Goal: Task Accomplishment & Management: Use online tool/utility

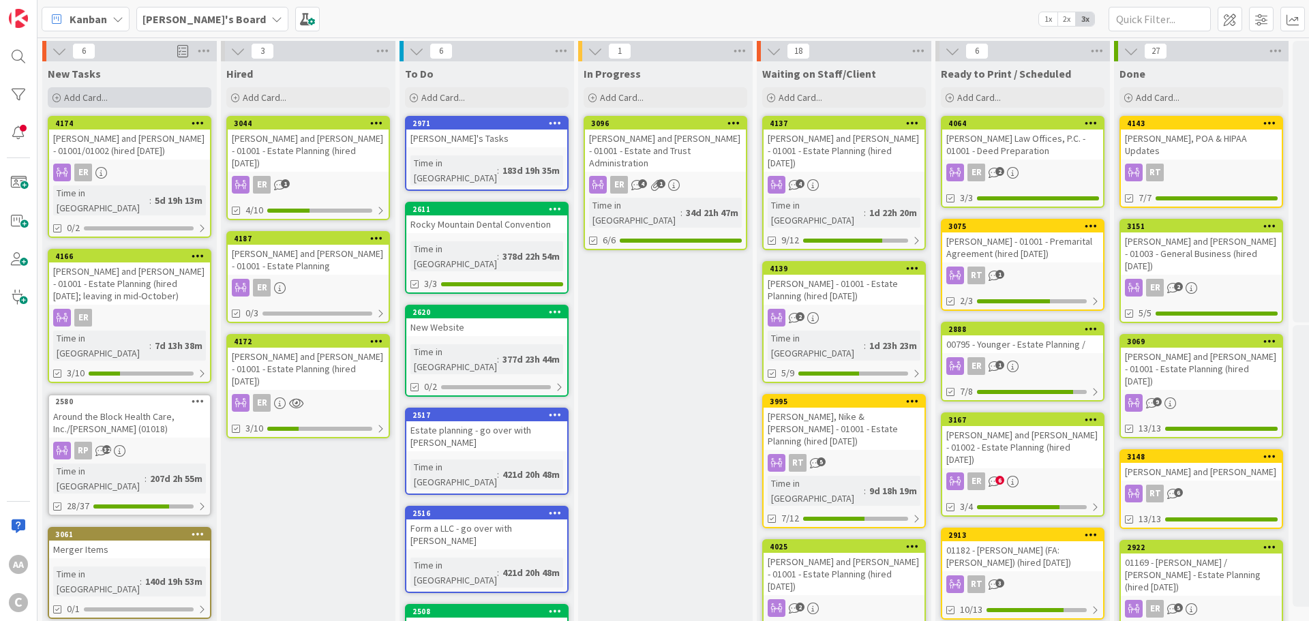
click at [87, 104] on div "Add Card..." at bounding box center [130, 97] width 164 height 20
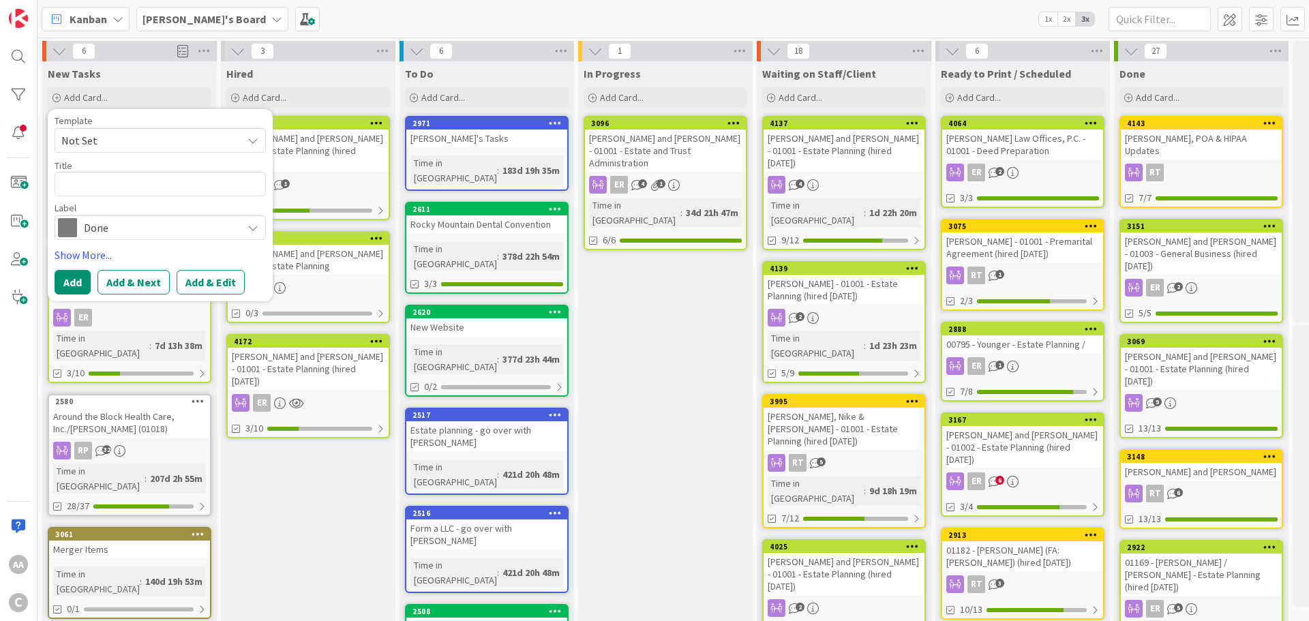
click at [89, 190] on textarea at bounding box center [160, 184] width 211 height 25
type textarea "x"
type textarea "[PERSON_NAME].[PERSON_NAME]"
click at [95, 187] on textarea "[PERSON_NAME].[PERSON_NAME]" at bounding box center [160, 184] width 211 height 25
type textarea "x"
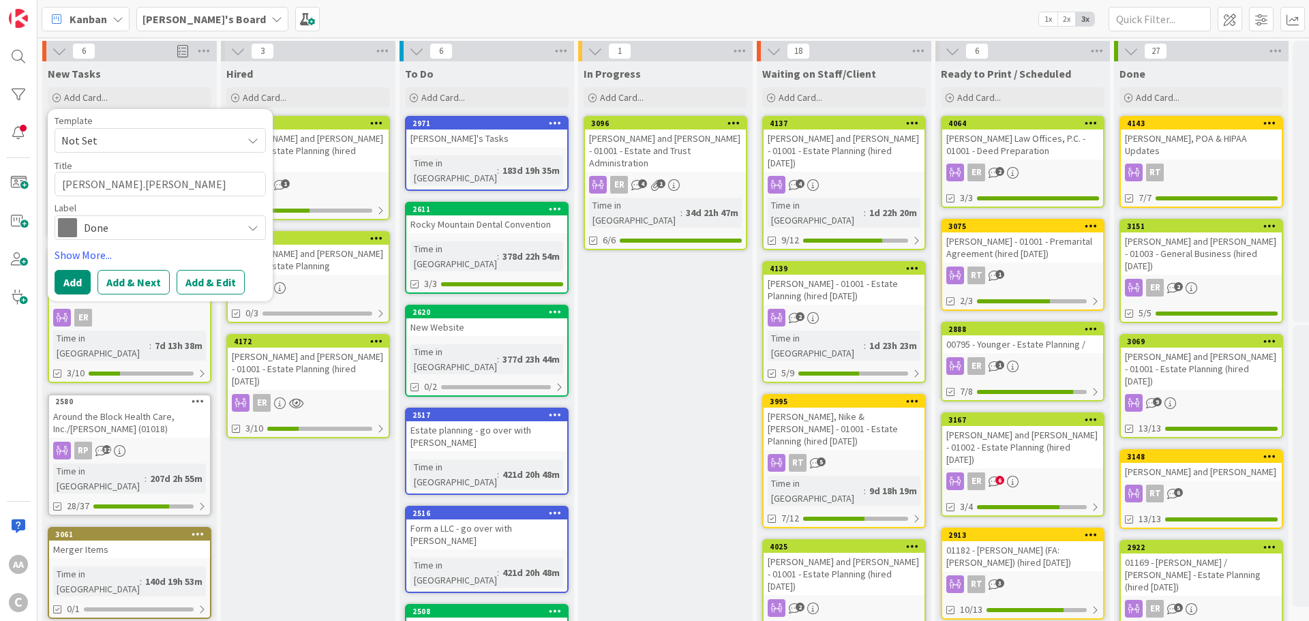
type textarea "FugateLisa"
type textarea "x"
type textarea "[PERSON_NAME]"
type textarea "x"
type textarea "[PERSON_NAME]"
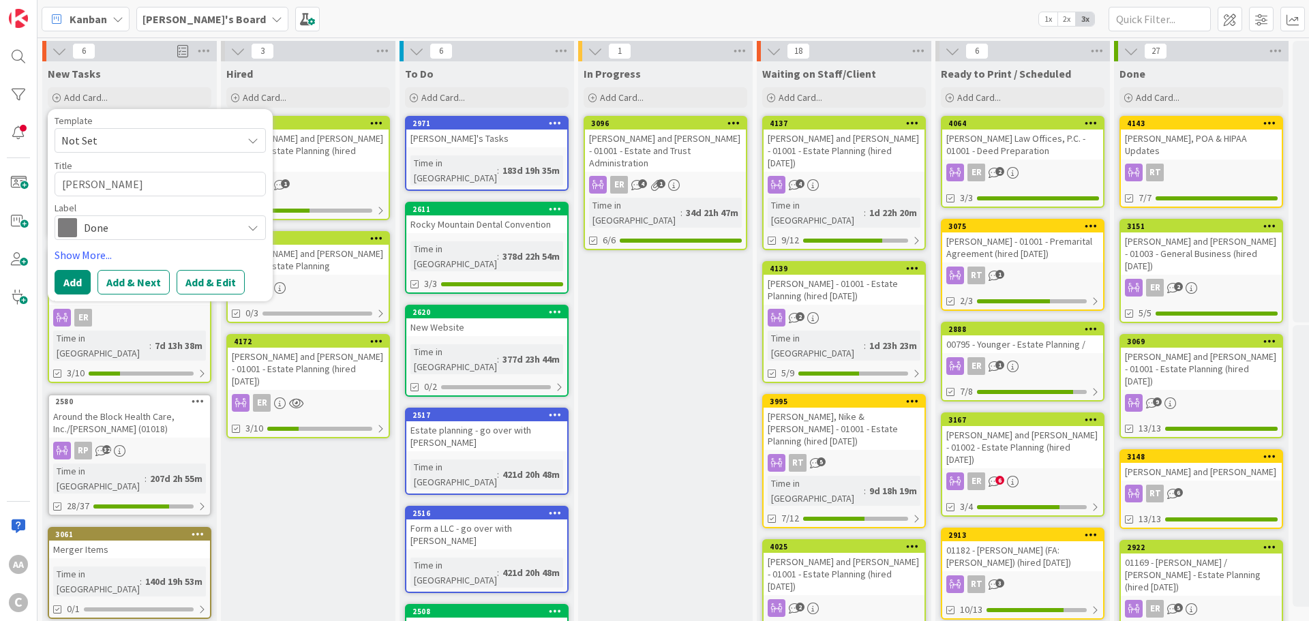
type textarea "x"
type textarea "[PERSON_NAME]"
type textarea "x"
type textarea "[PERSON_NAME]"
type textarea "x"
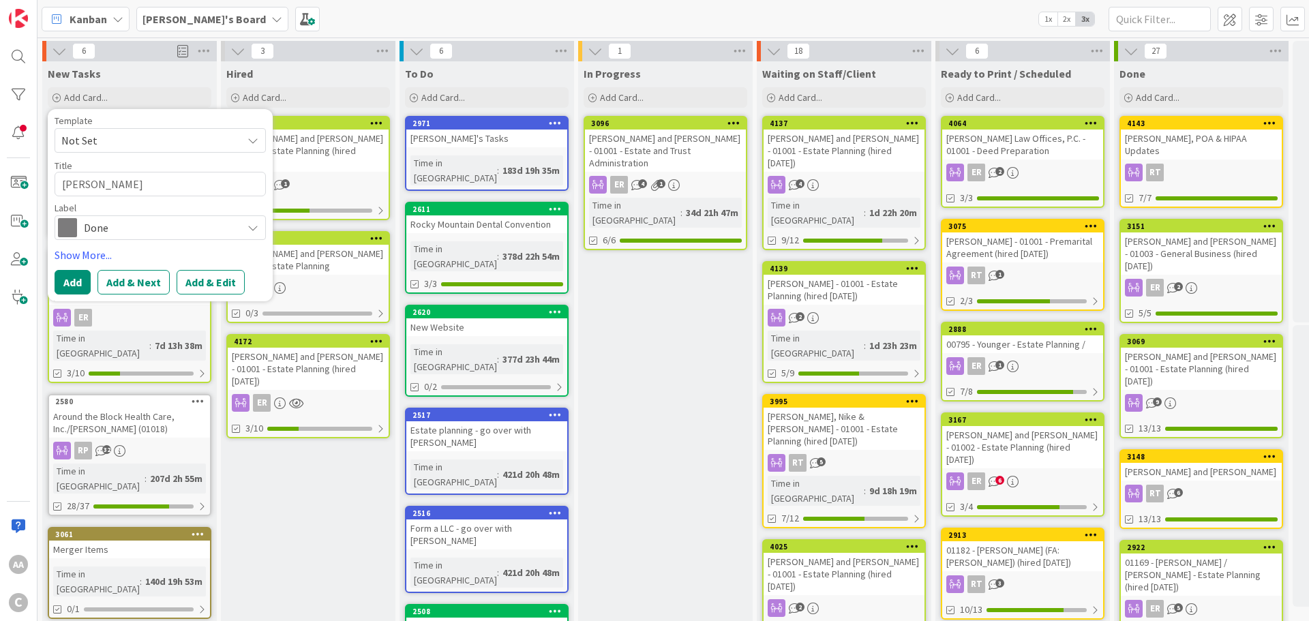
type textarea "[PERSON_NAME], JefLisa"
type textarea "x"
type textarea "[PERSON_NAME], JeffLisa"
type textarea "x"
type textarea "[PERSON_NAME]"
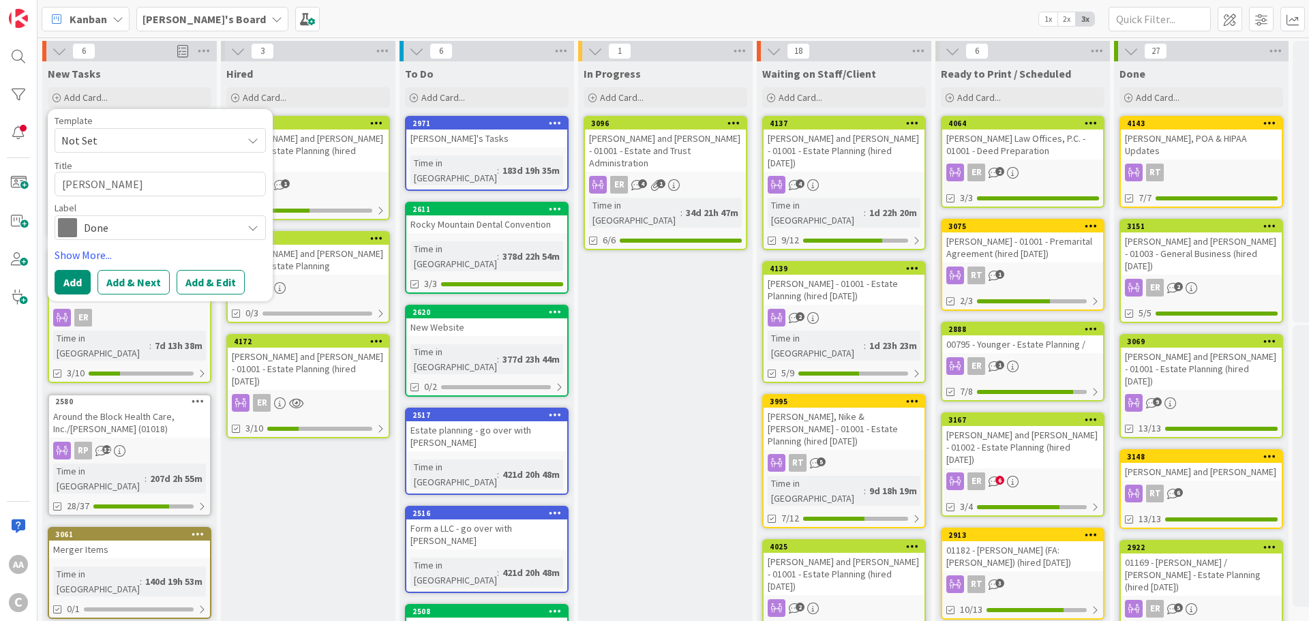
type textarea "x"
type textarea "[PERSON_NAME]"
type textarea "x"
type textarea "[PERSON_NAME]"
type textarea "x"
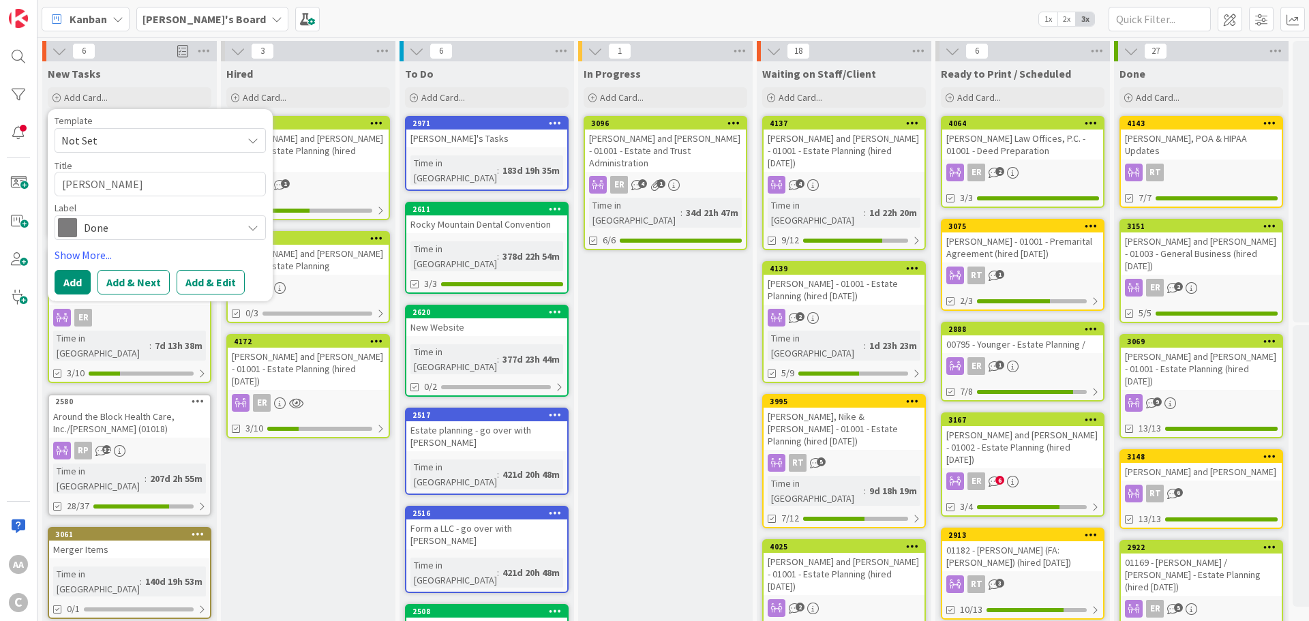
type textarea "[PERSON_NAME]"
type textarea "x"
type textarea "[PERSON_NAME] and [PERSON_NAME]"
click at [163, 183] on textarea "[PERSON_NAME] and [PERSON_NAME]" at bounding box center [160, 184] width 211 height 25
type textarea "x"
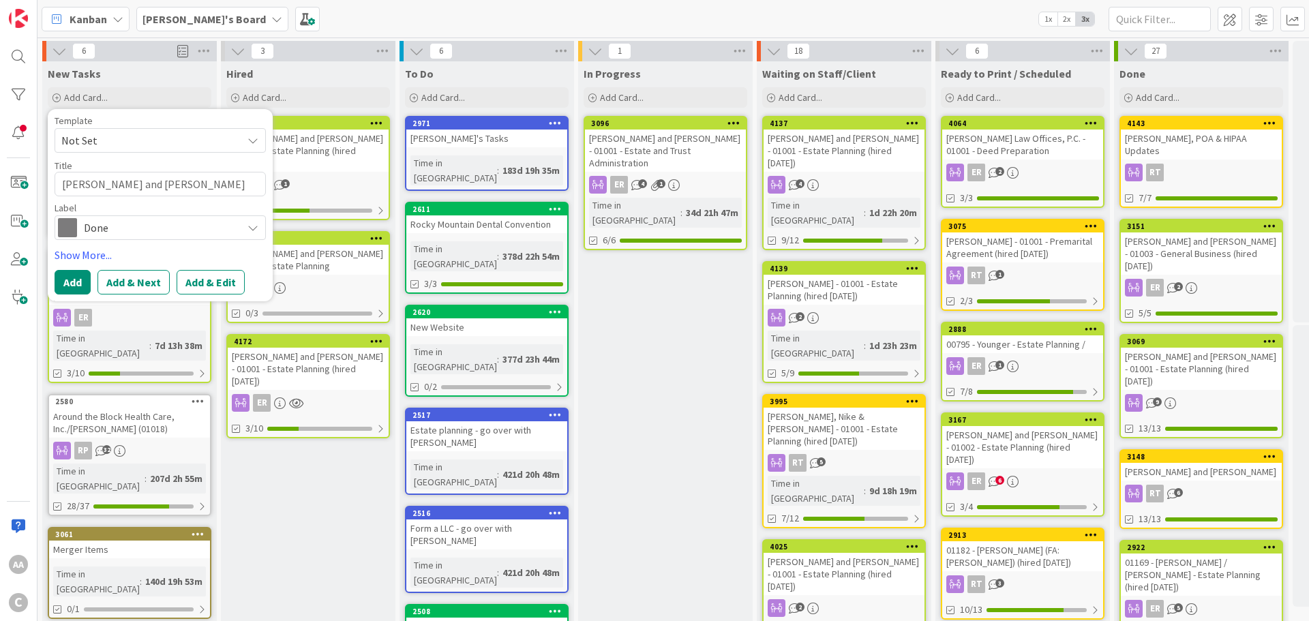
type textarea "[PERSON_NAME] and [PERSON_NAME]"
type textarea "x"
type textarea "[PERSON_NAME] and [PERSON_NAME] -"
type textarea "x"
type textarea "[PERSON_NAME] and [PERSON_NAME] -"
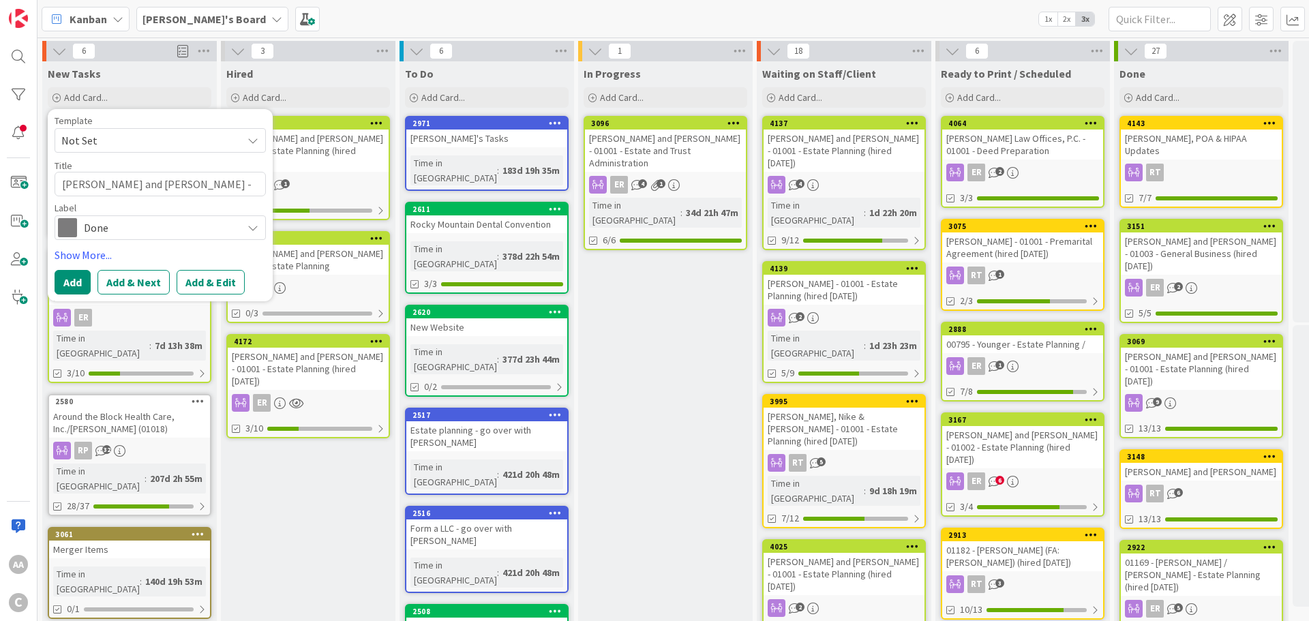
type textarea "x"
type textarea "[PERSON_NAME] and [PERSON_NAME] - 0"
type textarea "x"
type textarea "[PERSON_NAME] and [PERSON_NAME] - 01"
type textarea "x"
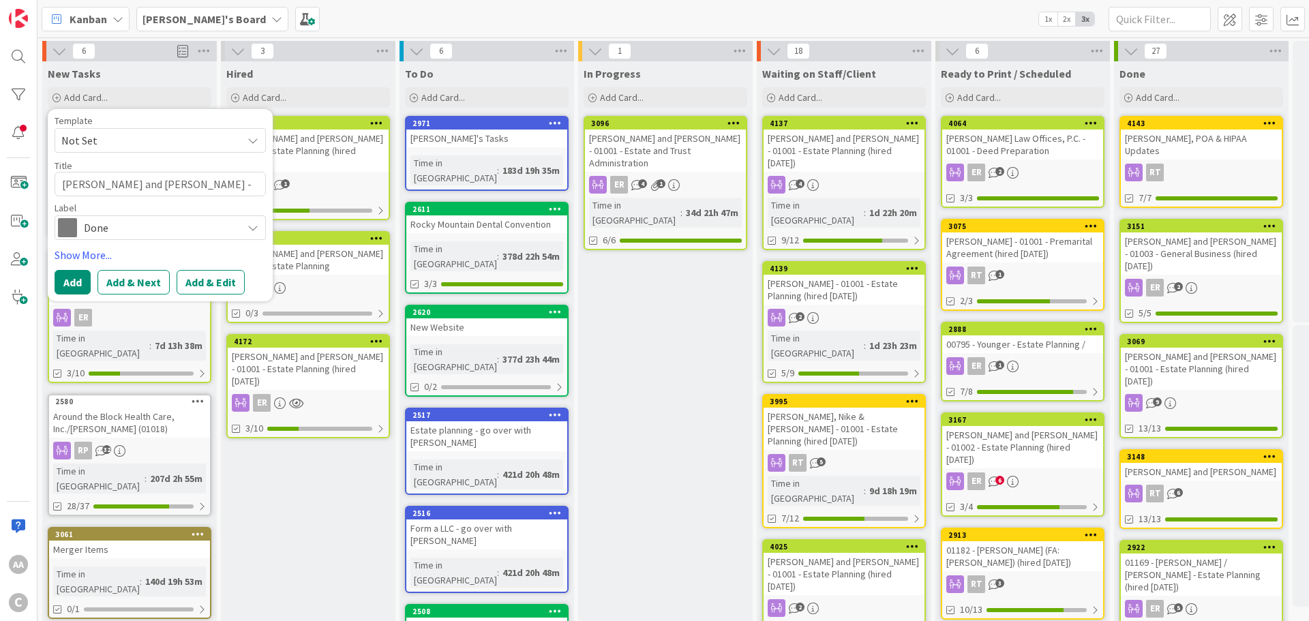
type textarea "[PERSON_NAME] and [PERSON_NAME] - 010"
type textarea "x"
type textarea "[PERSON_NAME] and [PERSON_NAME] - 0100"
type textarea "x"
type textarea "[PERSON_NAME] and [PERSON_NAME] - 01001"
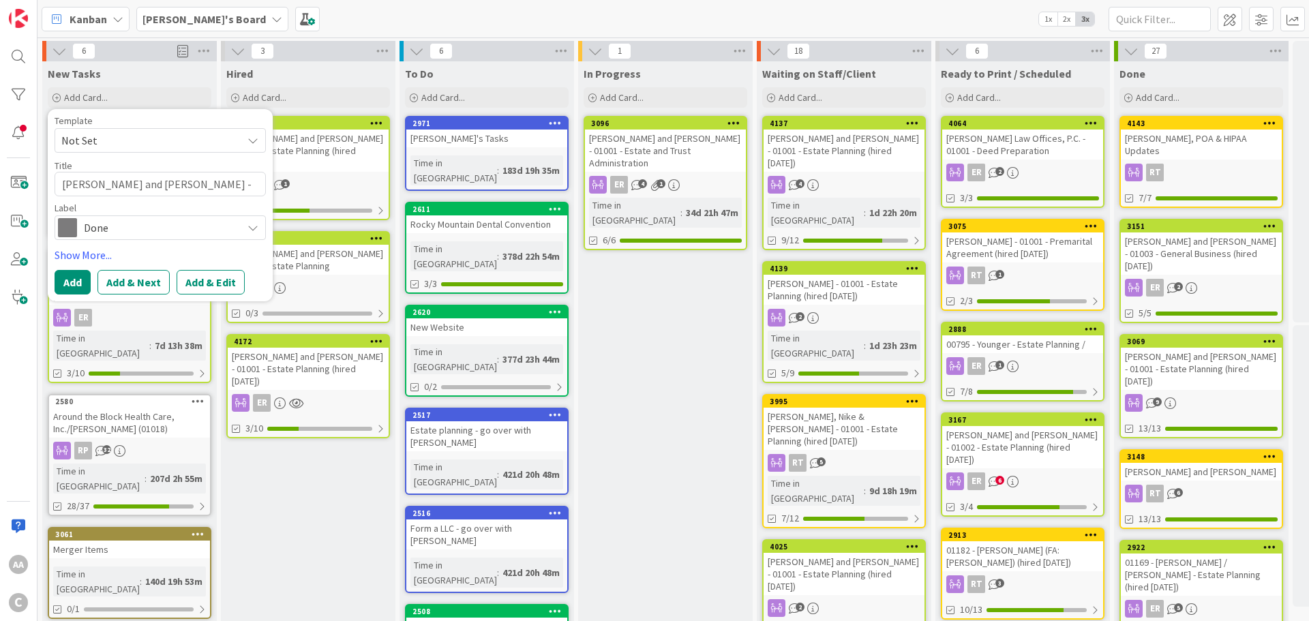
type textarea "x"
type textarea "[PERSON_NAME] and [PERSON_NAME] - 01001"
type textarea "x"
type textarea "[PERSON_NAME] and [PERSON_NAME] - 01001 -"
type textarea "x"
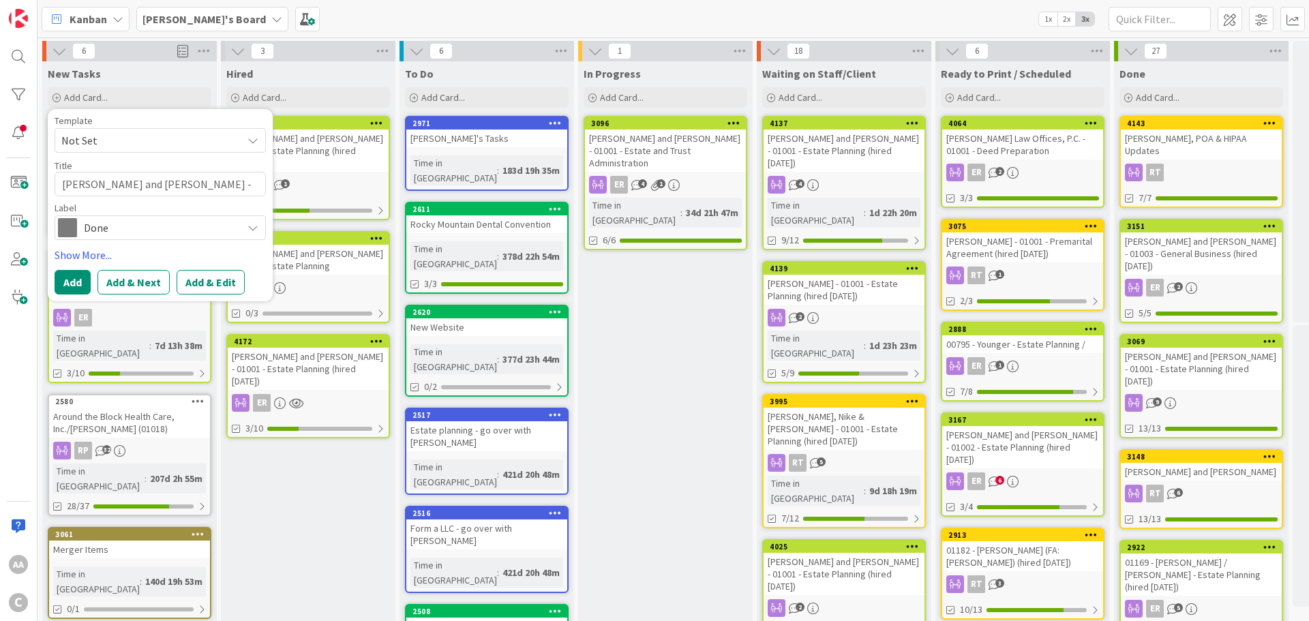
type textarea "[PERSON_NAME] and [PERSON_NAME] - 01001 -"
type textarea "x"
type textarea "[PERSON_NAME] and [PERSON_NAME] - 01001 - E"
type textarea "x"
type textarea "[PERSON_NAME] and [PERSON_NAME] - 01001 - Es"
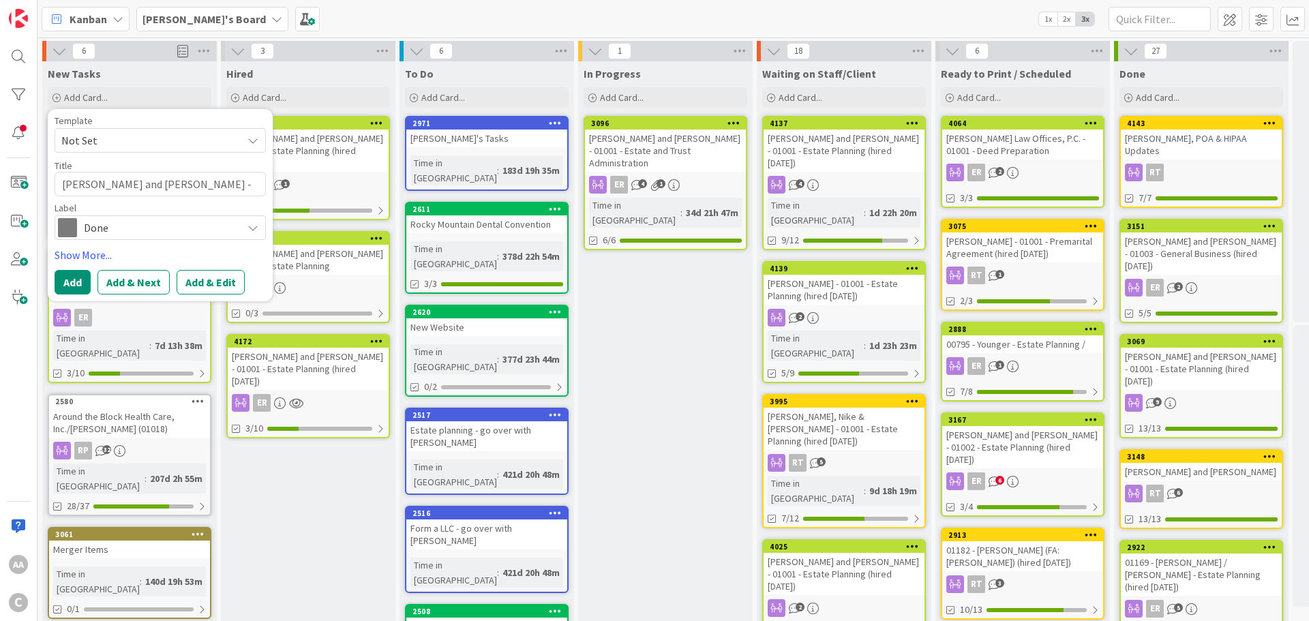
type textarea "x"
type textarea "[PERSON_NAME] and [PERSON_NAME] - 01001 - Est"
type textarea "x"
type textarea "[PERSON_NAME] and [PERSON_NAME] - 01001 - Esta"
type textarea "x"
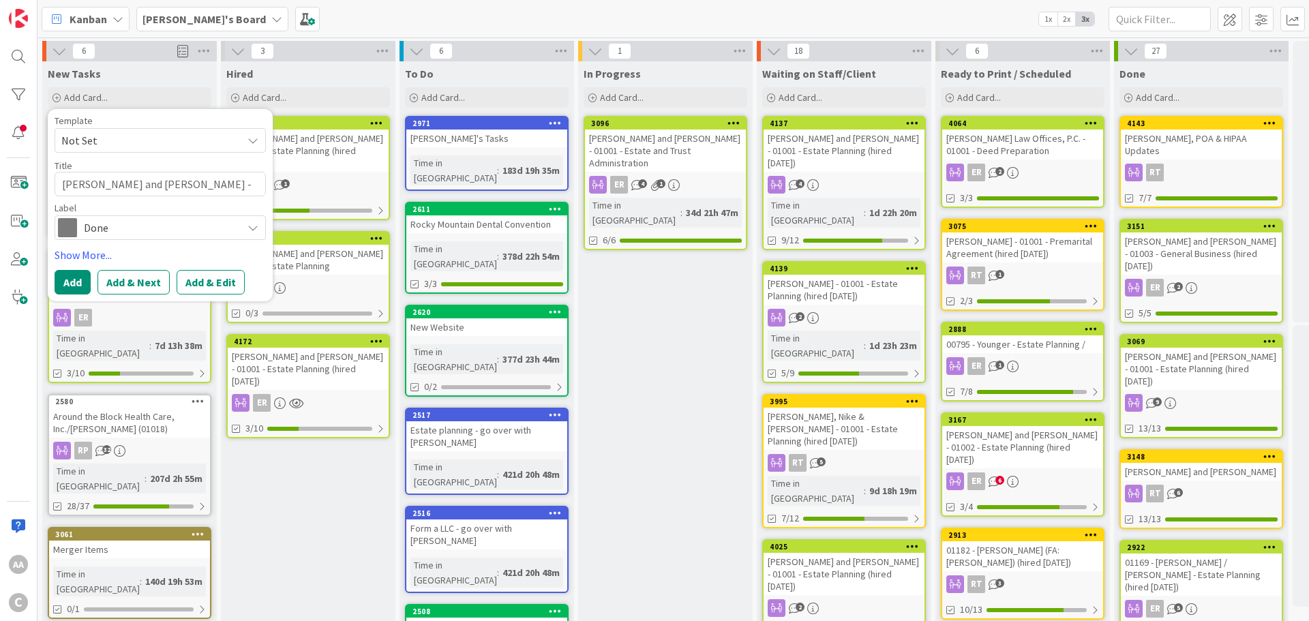
type textarea "[PERSON_NAME] and [PERSON_NAME] - 01001 - Estat"
type textarea "x"
type textarea "[PERSON_NAME] and [PERSON_NAME] - 01001 - Estate"
type textarea "x"
type textarea "[PERSON_NAME] and [PERSON_NAME] - 01001 - Estate"
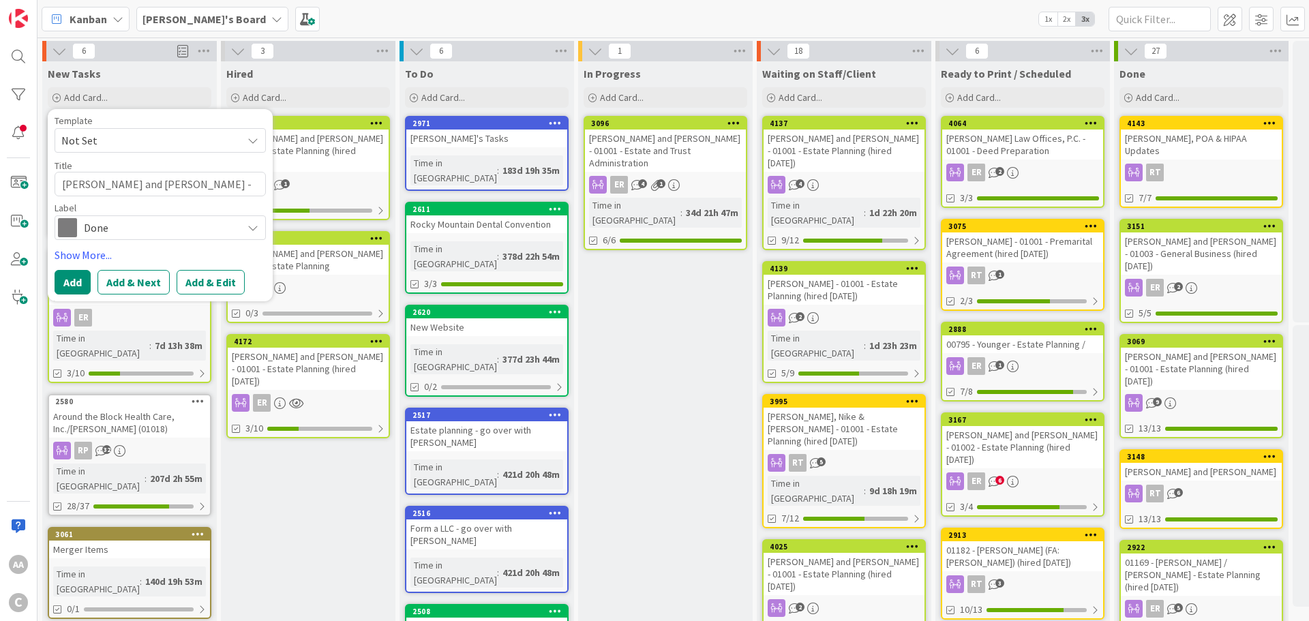
type textarea "x"
type textarea "[PERSON_NAME] and [PERSON_NAME] - 01001 - Estate P"
type textarea "x"
type textarea "[PERSON_NAME] and [PERSON_NAME] - 01001 - Estate Pl"
type textarea "x"
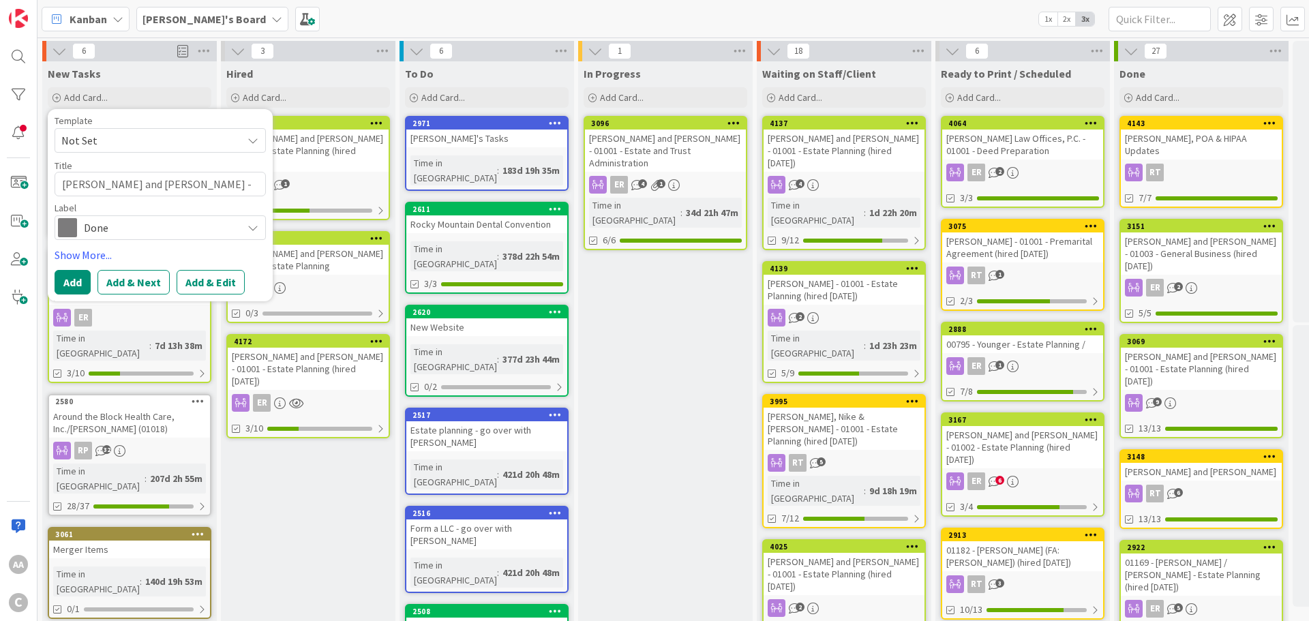
type textarea "[PERSON_NAME] and [PERSON_NAME] - 01001 - Estate Pla"
type textarea "x"
type textarea "[PERSON_NAME] and [PERSON_NAME] - 01001 - Estate Plan"
type textarea "x"
type textarea "[PERSON_NAME] and [PERSON_NAME] - 01001 - Estate Plann"
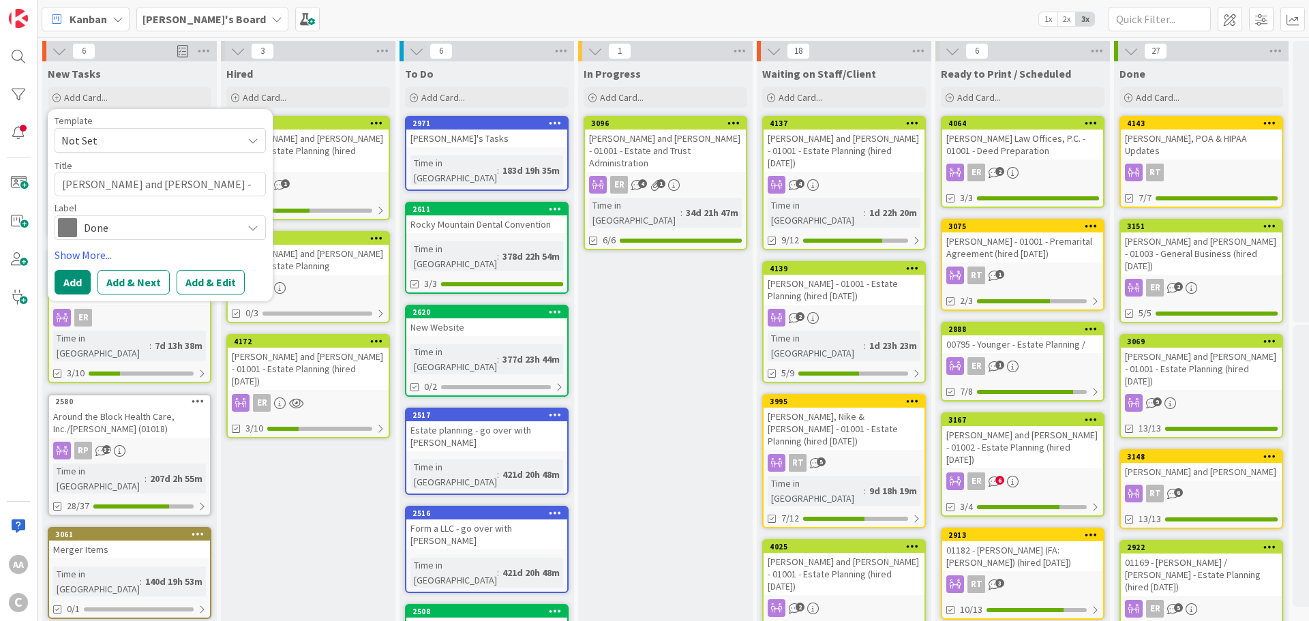
type textarea "x"
type textarea "[PERSON_NAME] and [PERSON_NAME] - 01001 - Estate Planni"
type textarea "x"
type textarea "[PERSON_NAME] and [PERSON_NAME] - 01001 - Estate Plannin"
type textarea "x"
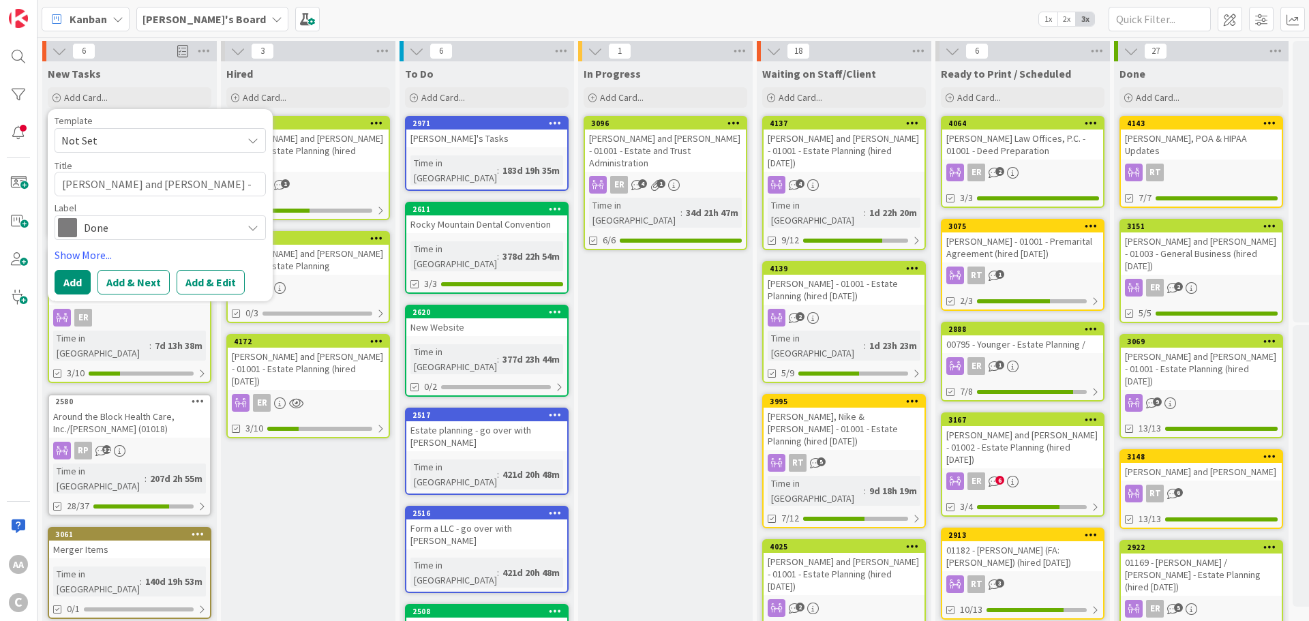
type textarea "[PERSON_NAME] and [PERSON_NAME] - 01001 - Estate Planning"
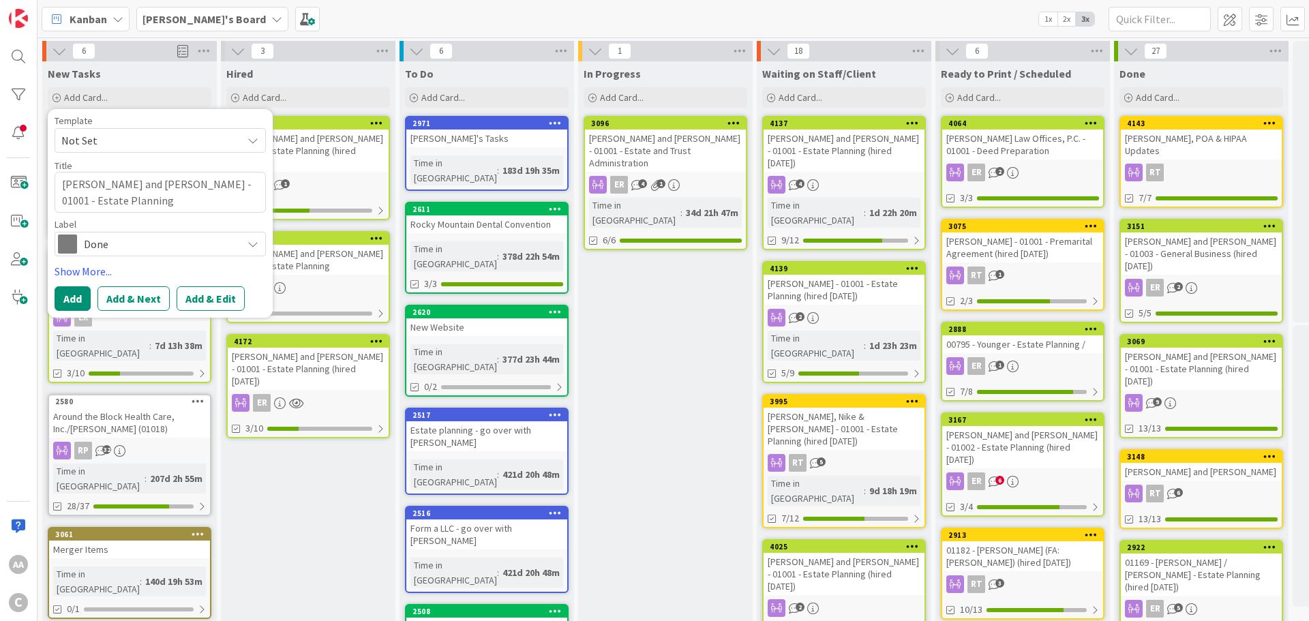
type textarea "x"
type textarea "[PERSON_NAME] and [PERSON_NAME] - 01001 - Estate Planning"
type textarea "x"
type textarea "[PERSON_NAME] and [PERSON_NAME] - 01001 - Estate Planning ("
type textarea "x"
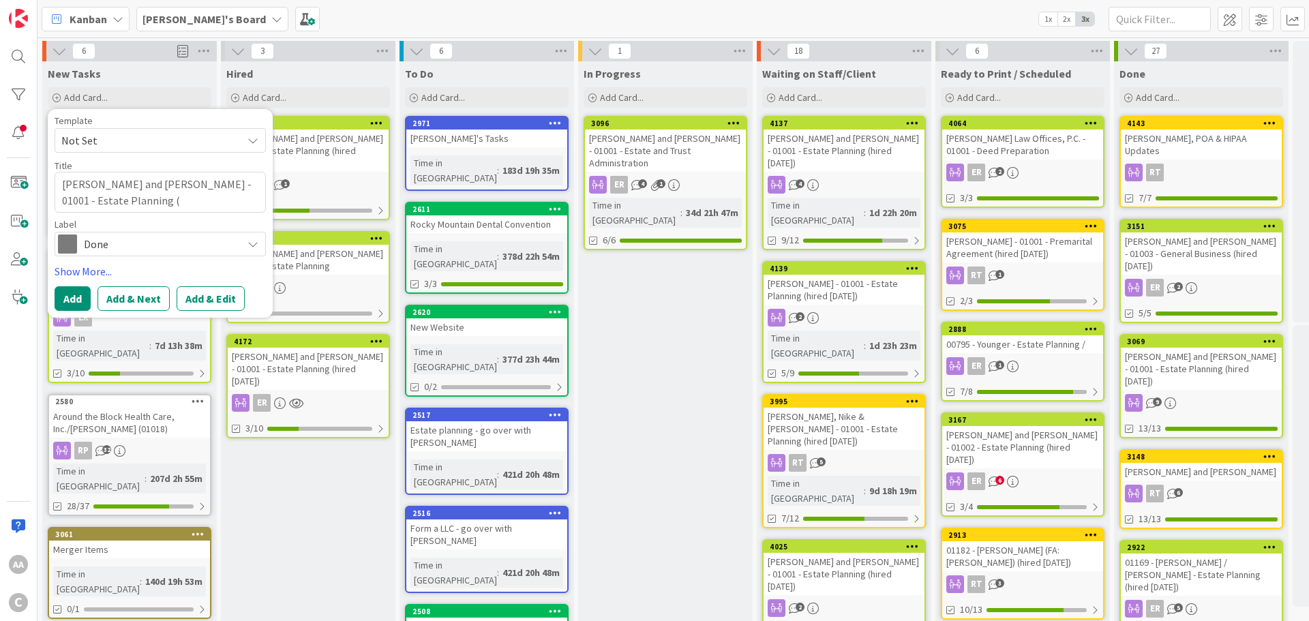
type textarea "[PERSON_NAME] and [PERSON_NAME] - 01001 - Estate Planning (h"
type textarea "x"
type textarea "[PERSON_NAME] and [PERSON_NAME] - 01001 - Estate Planning (hi"
type textarea "x"
type textarea "[PERSON_NAME] and [PERSON_NAME] - 01001 - Estate Planning (hir"
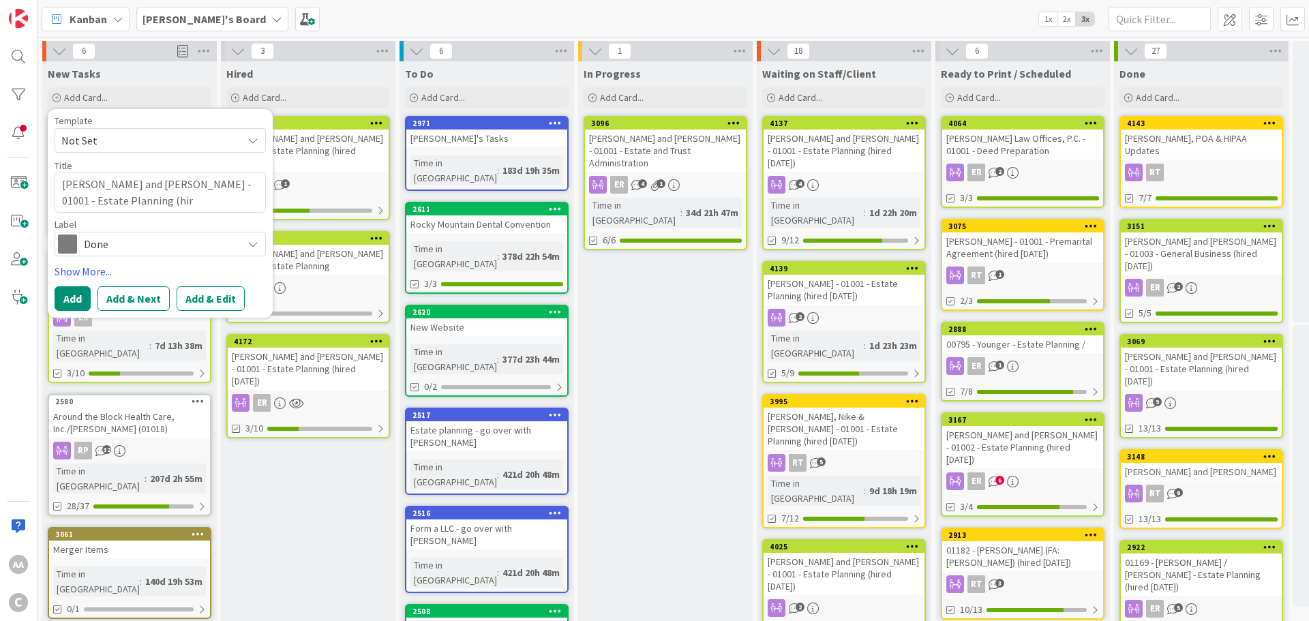
type textarea "x"
type textarea "[PERSON_NAME] and [PERSON_NAME] - 01001 - Estate Planning (hire"
type textarea "x"
type textarea "[PERSON_NAME] and [PERSON_NAME] - 01001 - Estate Planning (hired"
type textarea "x"
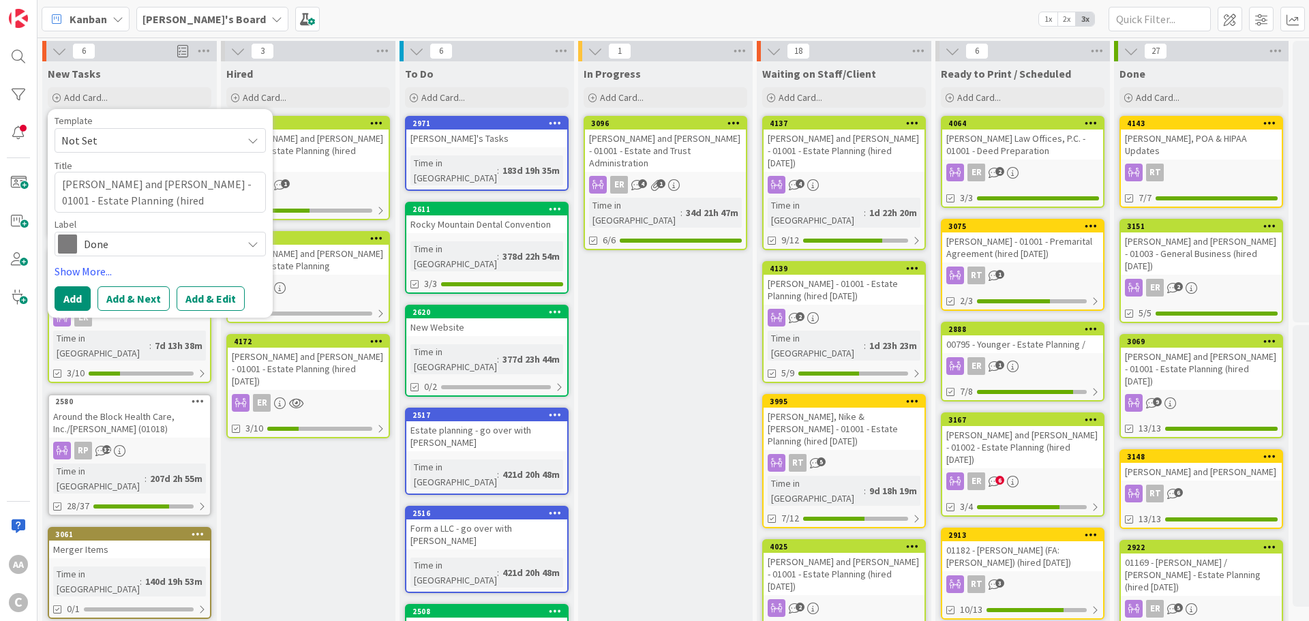
type textarea "[PERSON_NAME] and [PERSON_NAME] - 01001 - Estate Planning (hired"
type textarea "x"
type textarea "[PERSON_NAME] and [PERSON_NAME] - 01001 - Estate Planning (hired 9"
type textarea "x"
type textarea "[PERSON_NAME] and [PERSON_NAME] - 01001 - Estate Planning (hired 9."
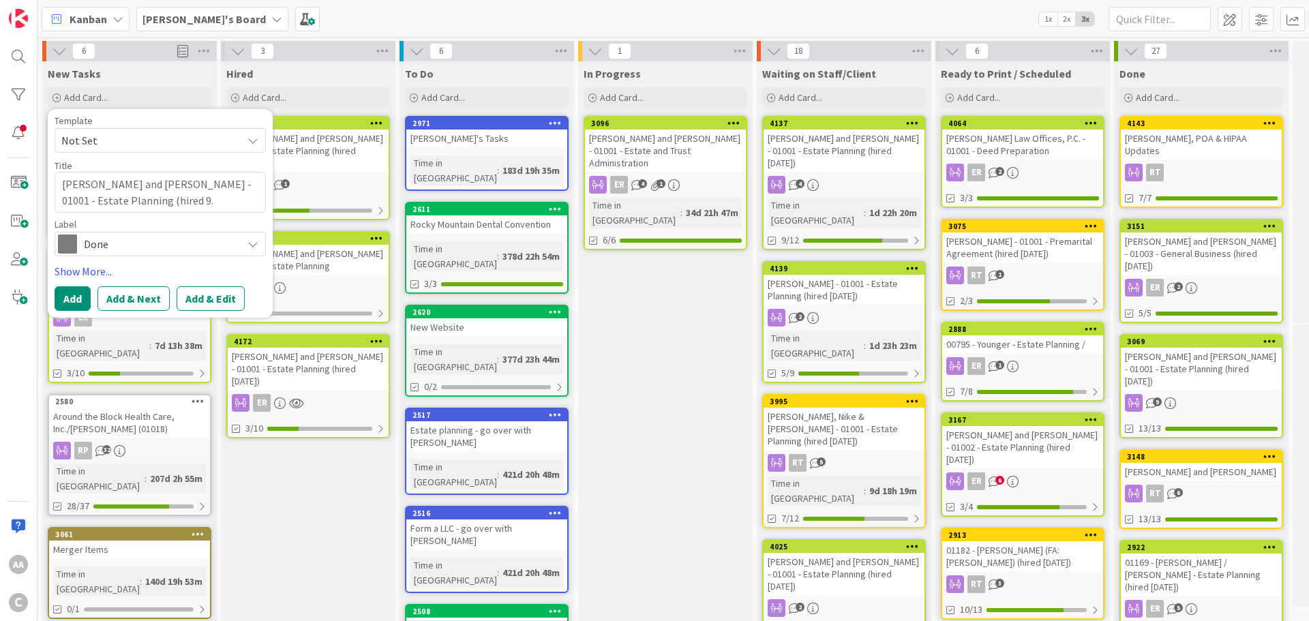
type textarea "x"
type textarea "[PERSON_NAME] and [PERSON_NAME] - 01001 - Estate Planning (hired 9.1"
type textarea "x"
type textarea "[PERSON_NAME] and [PERSON_NAME] - 01001 - Estate Planning (hired 9.18"
type textarea "x"
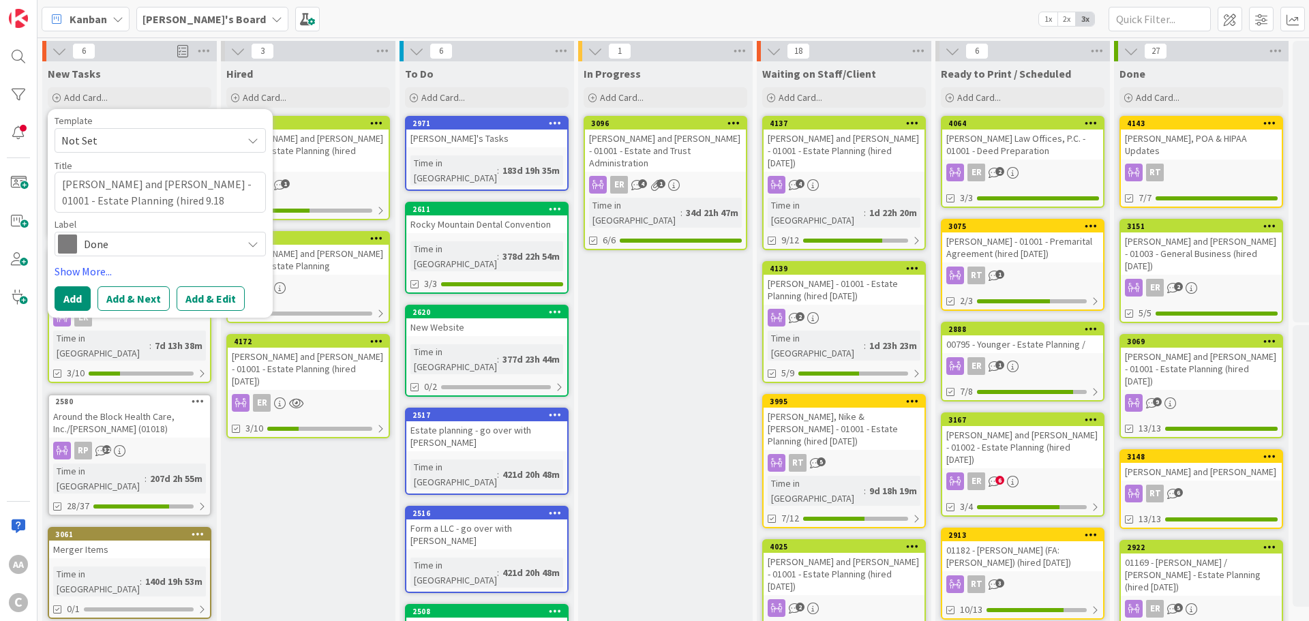
type textarea "[PERSON_NAME] and [PERSON_NAME] - 01001 - Estate Planning (hired 9.182"
type textarea "x"
type textarea "[PERSON_NAME] and [PERSON_NAME] - 01001 - Estate Planning (hired 9.1825"
type textarea "x"
type textarea "[PERSON_NAME] and [PERSON_NAME] - 01001 - Estate Planning (hired 9.182"
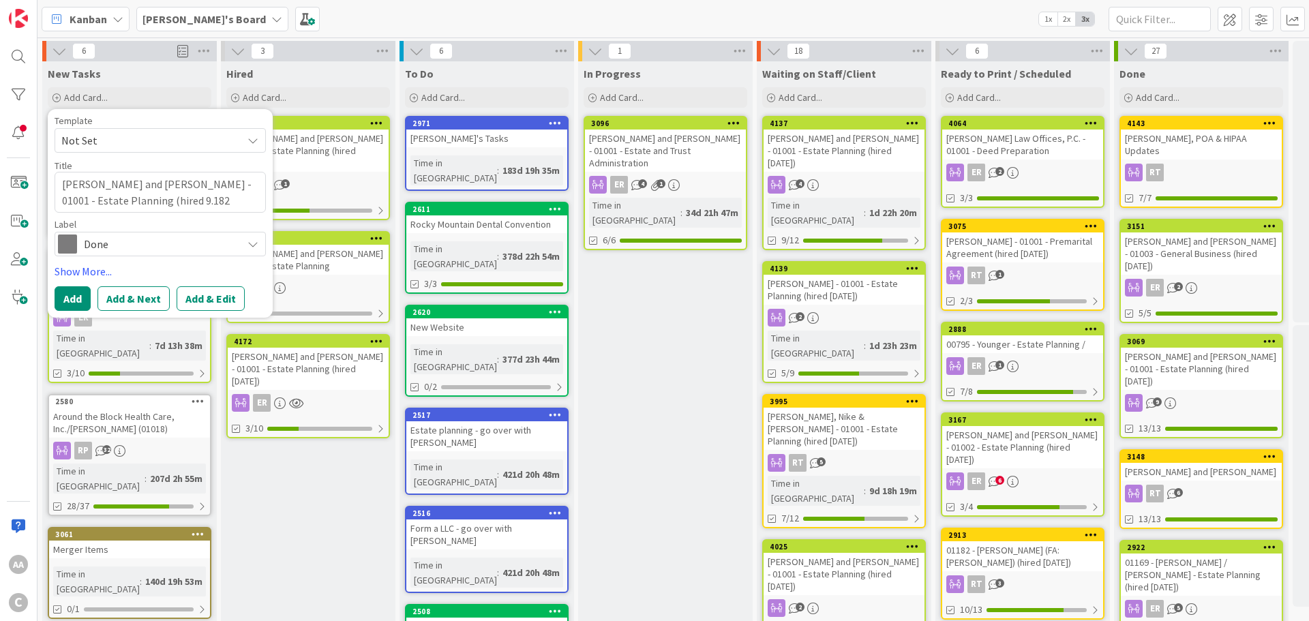
type textarea "x"
type textarea "[PERSON_NAME] and [PERSON_NAME] - 01001 - Estate Planning (hired 9.18"
type textarea "x"
type textarea "[PERSON_NAME] and [PERSON_NAME] - 01001 - Estate Planning (hired 9.18."
type textarea "x"
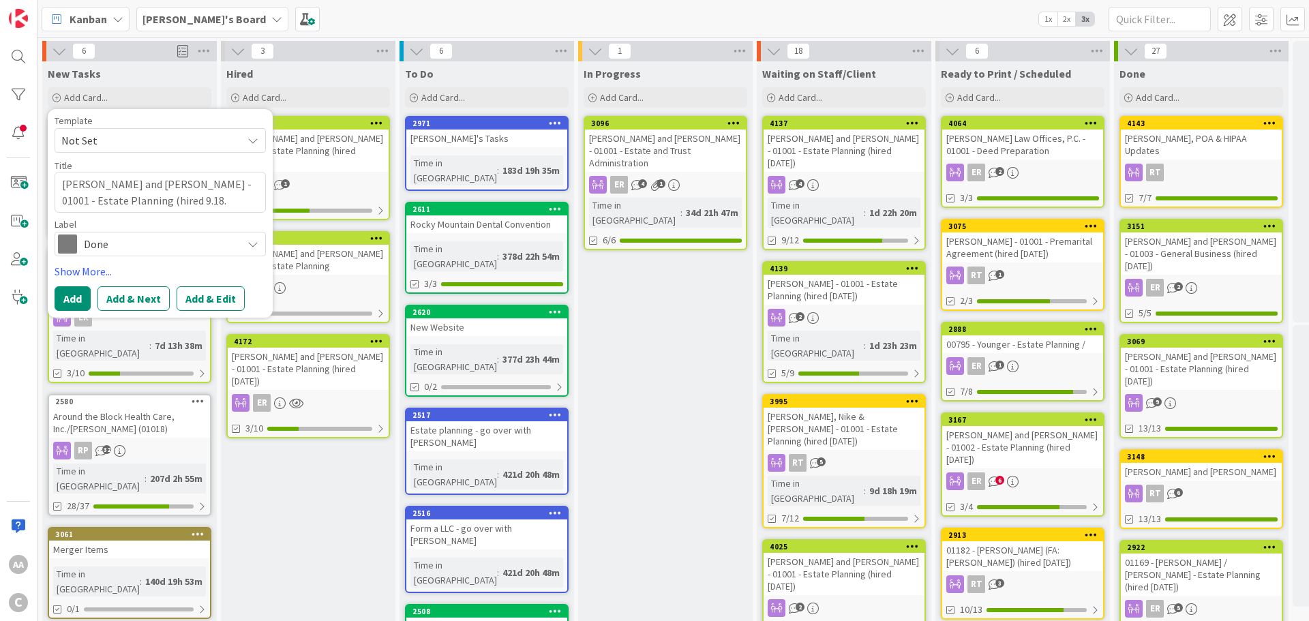
type textarea "[PERSON_NAME] and [PERSON_NAME] - 01001 - Estate Planning (hired 9.18.2"
type textarea "x"
type textarea "[PERSON_NAME] and [PERSON_NAME] - 01001 - Estate Planning (hired [DATE]"
type textarea "x"
type textarea "[PERSON_NAME] and [PERSON_NAME] - 01001 - Estate Planning (hired [DATE])"
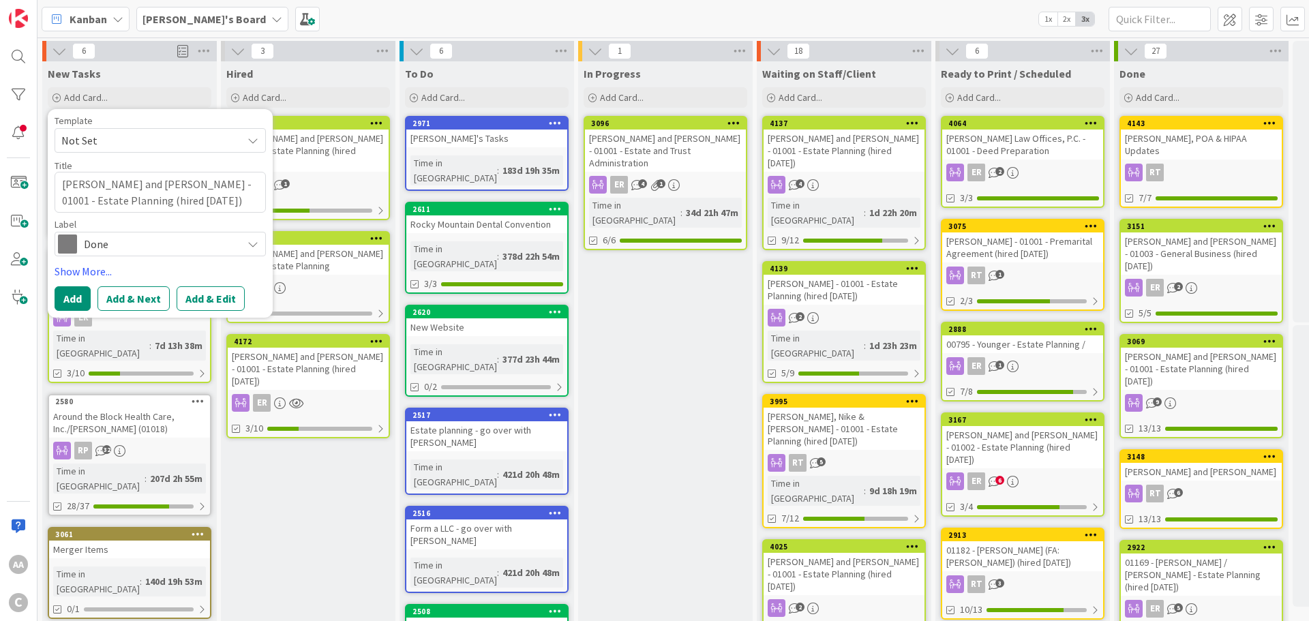
click at [153, 243] on span "Done" at bounding box center [159, 244] width 151 height 19
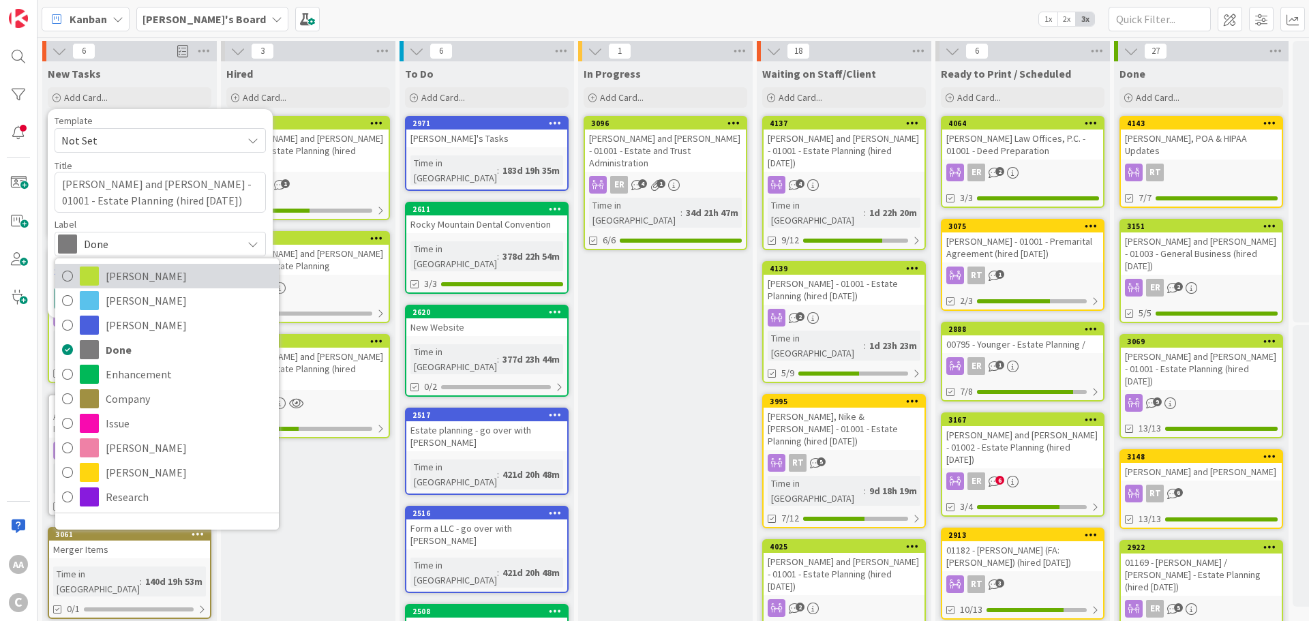
click at [128, 282] on span "[PERSON_NAME]" at bounding box center [189, 276] width 166 height 20
type textarea "x"
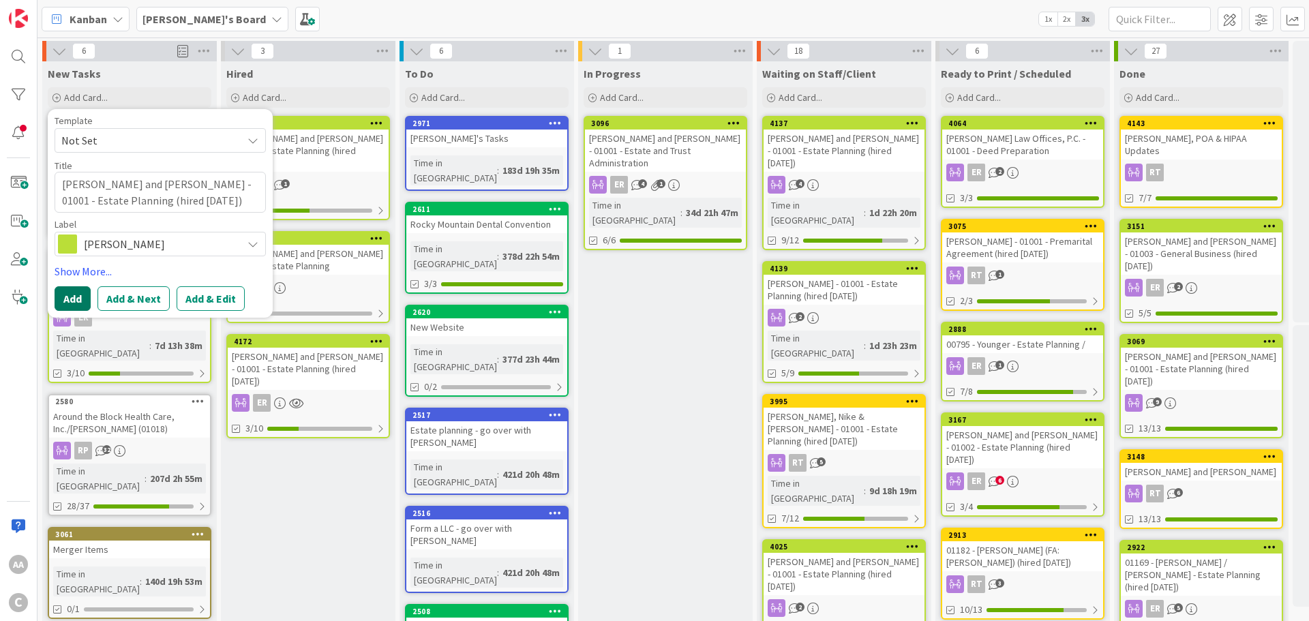
click at [67, 301] on button "Add" at bounding box center [73, 298] width 36 height 25
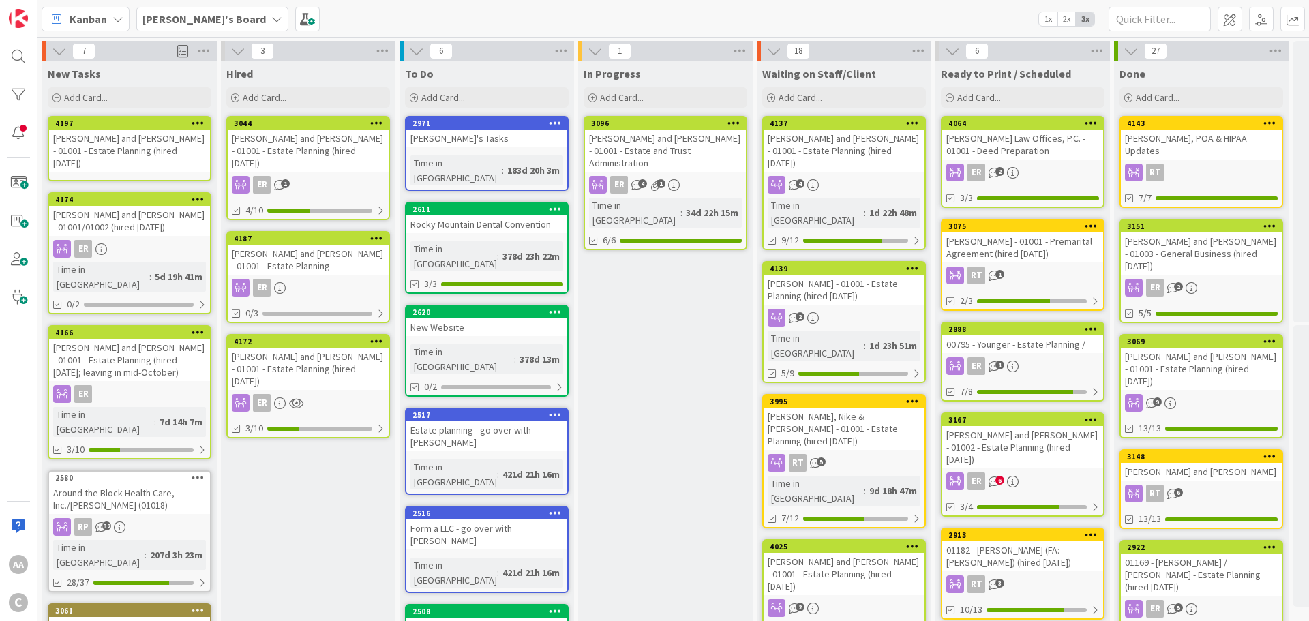
click at [107, 144] on div "[PERSON_NAME] and [PERSON_NAME] - 01001 - Estate Planning (hired [DATE])" at bounding box center [129, 151] width 161 height 42
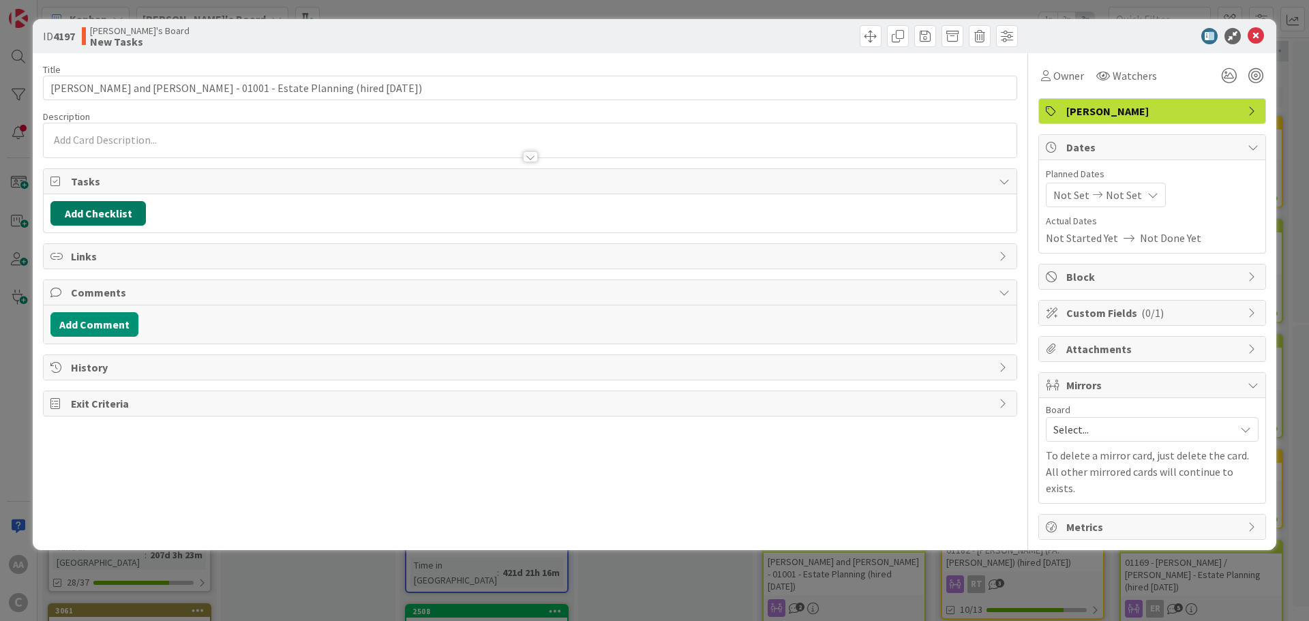
click at [129, 208] on button "Add Checklist" at bounding box center [97, 213] width 95 height 25
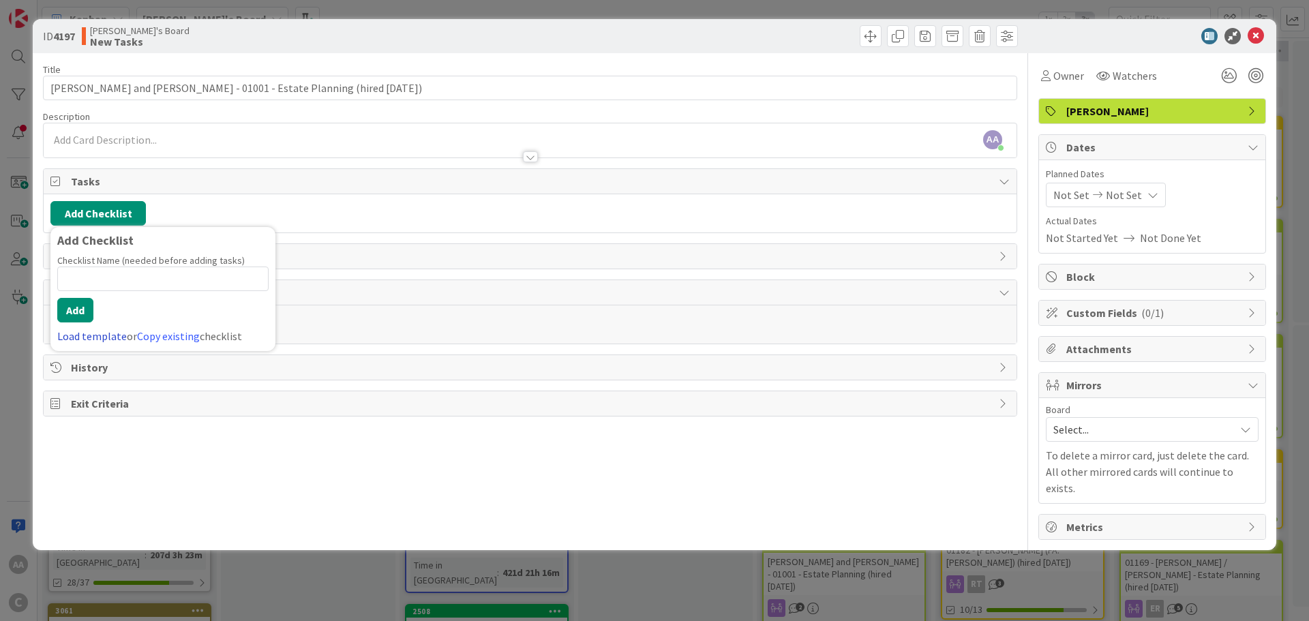
click at [89, 335] on link "Load template" at bounding box center [92, 336] width 70 height 14
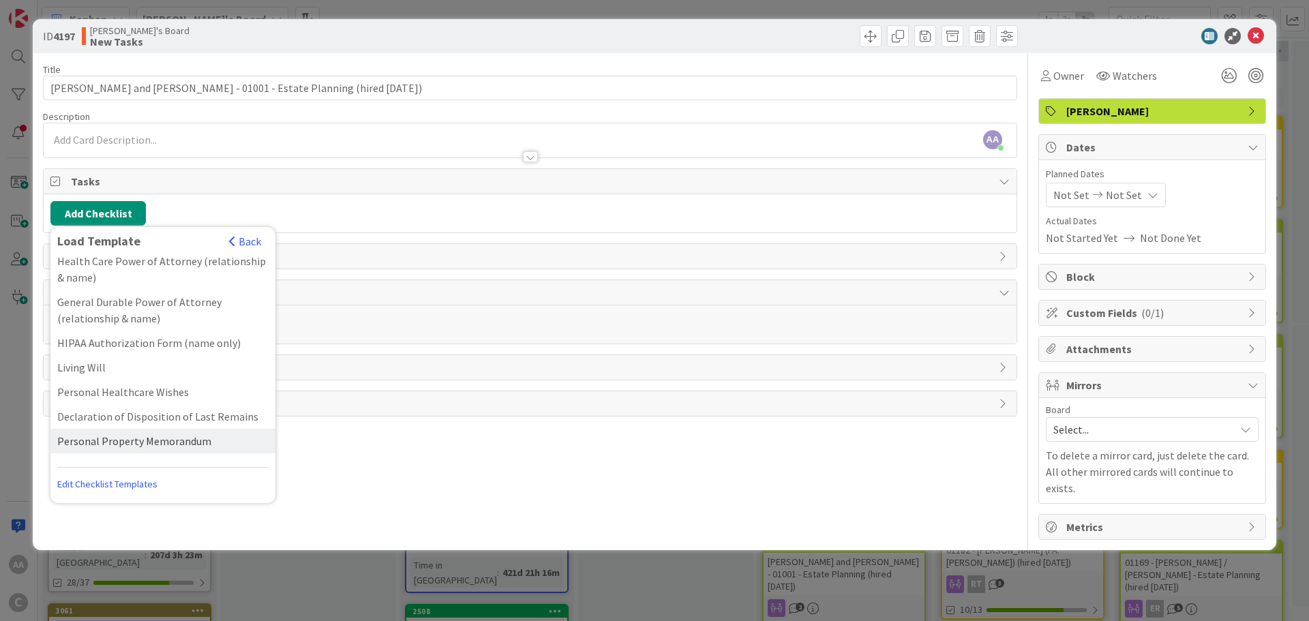
scroll to position [98, 0]
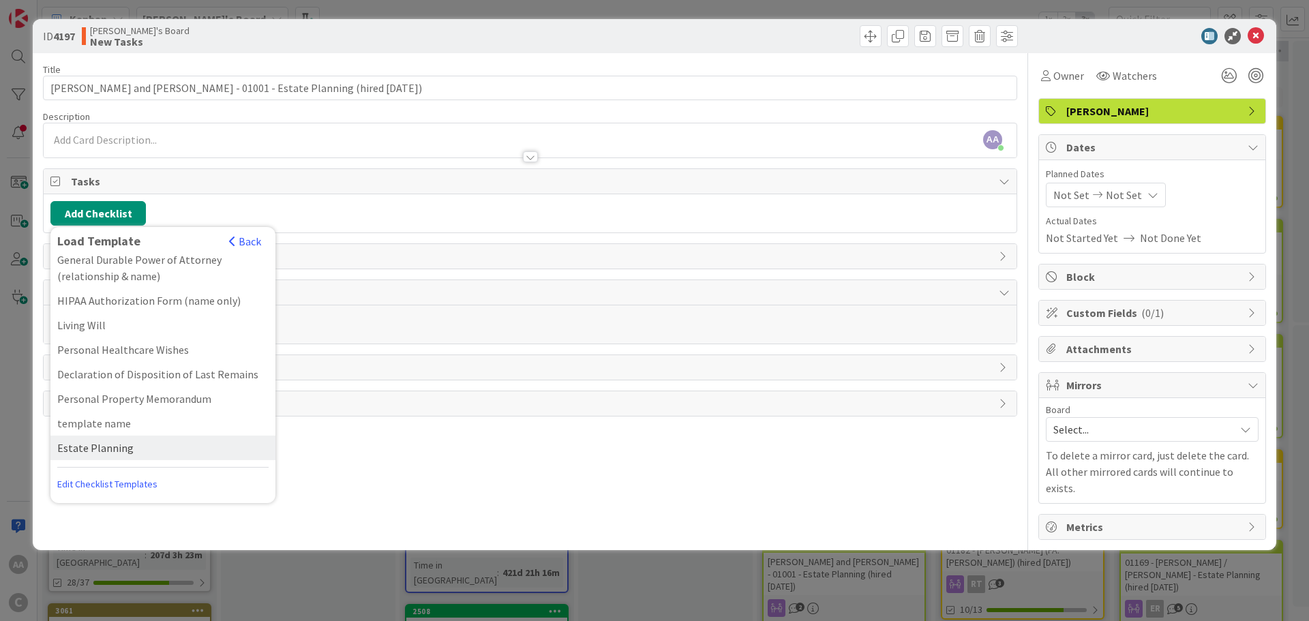
click at [104, 451] on div "Estate Planning" at bounding box center [162, 448] width 225 height 25
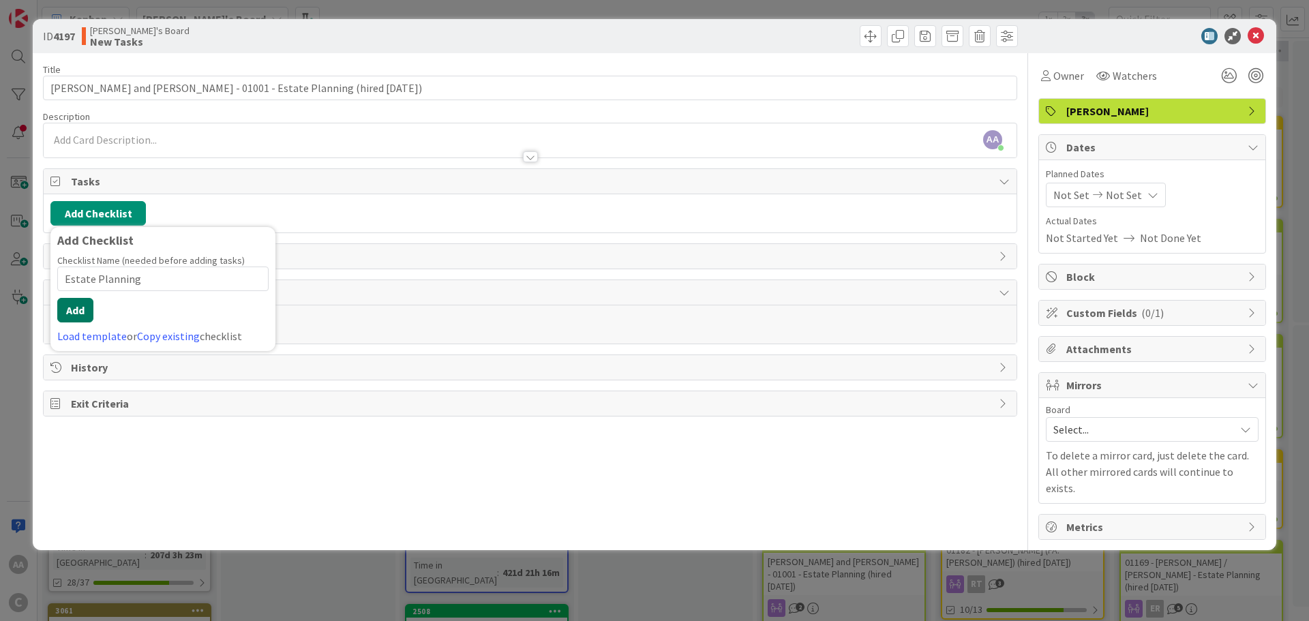
click at [76, 313] on button "Add" at bounding box center [75, 310] width 36 height 25
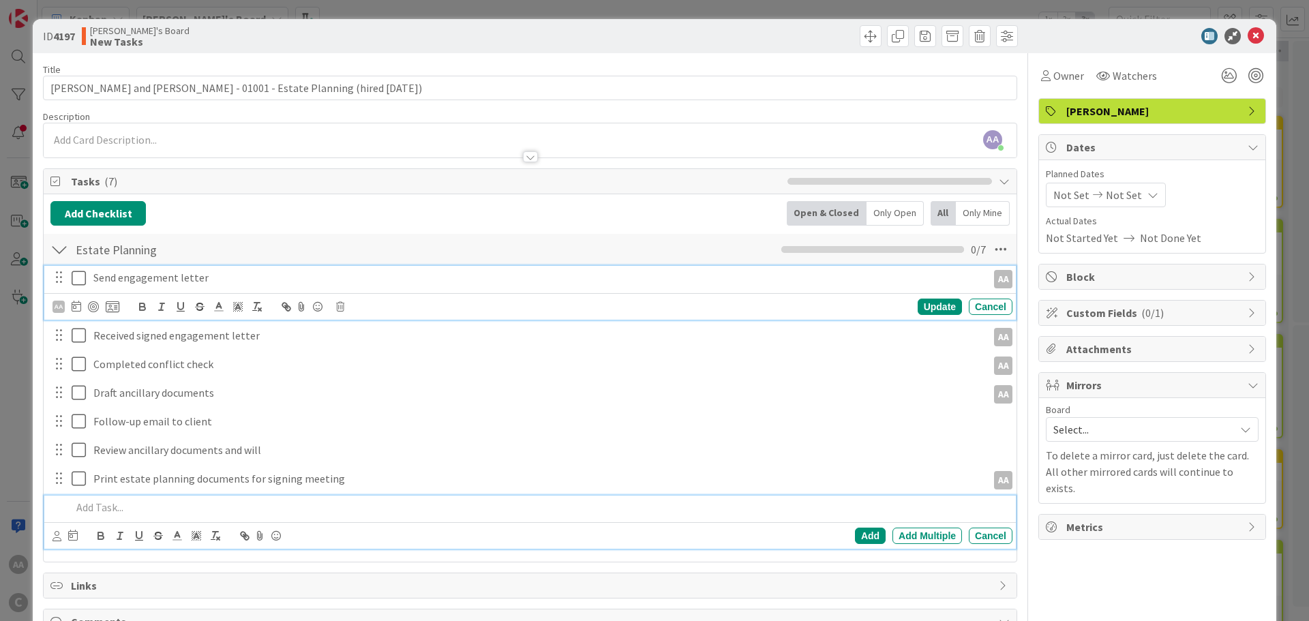
click at [79, 277] on icon at bounding box center [79, 278] width 14 height 16
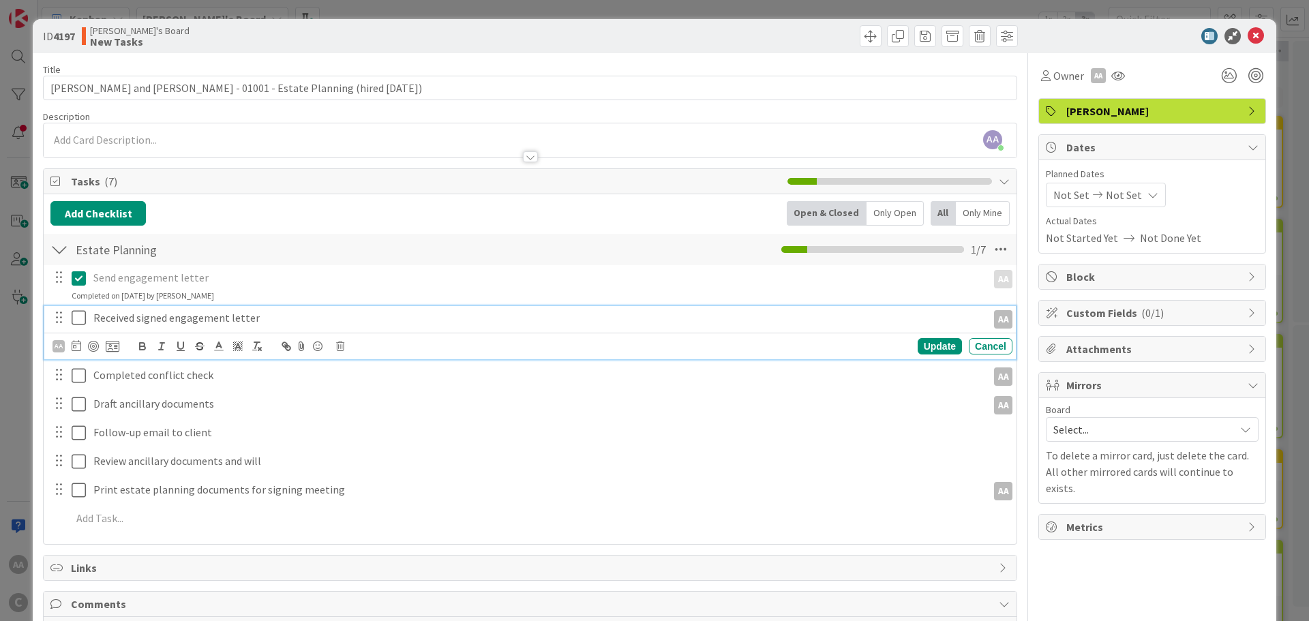
click at [83, 314] on icon at bounding box center [79, 318] width 14 height 16
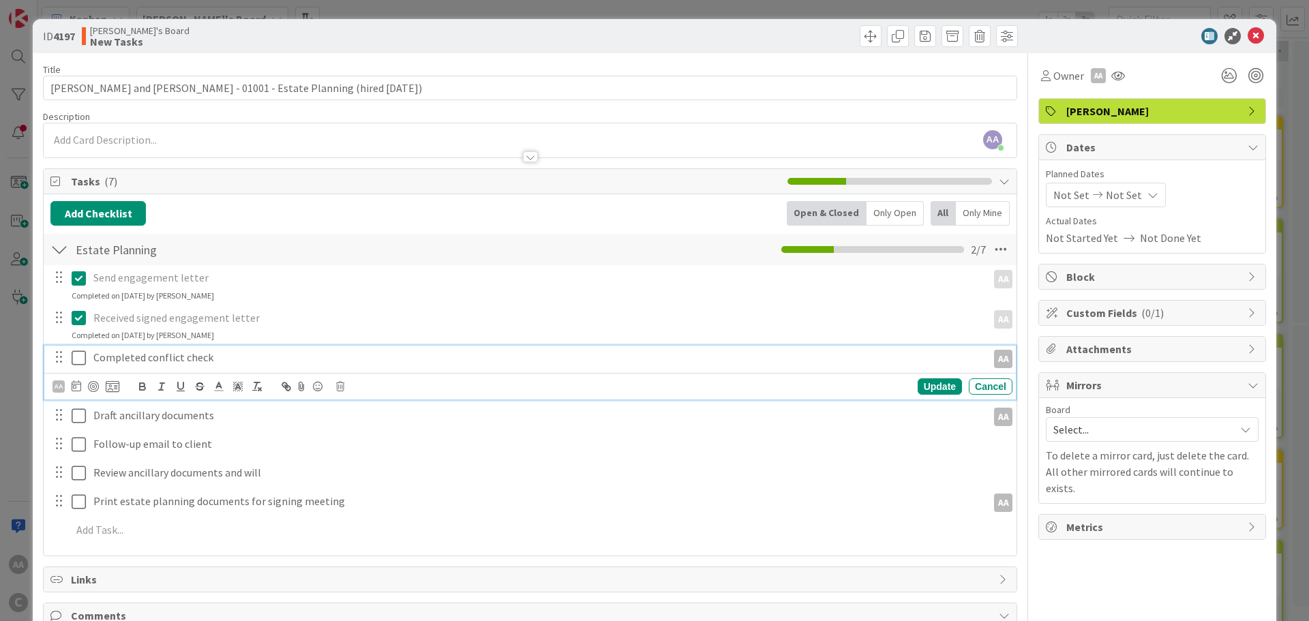
click at [78, 357] on icon at bounding box center [79, 358] width 14 height 16
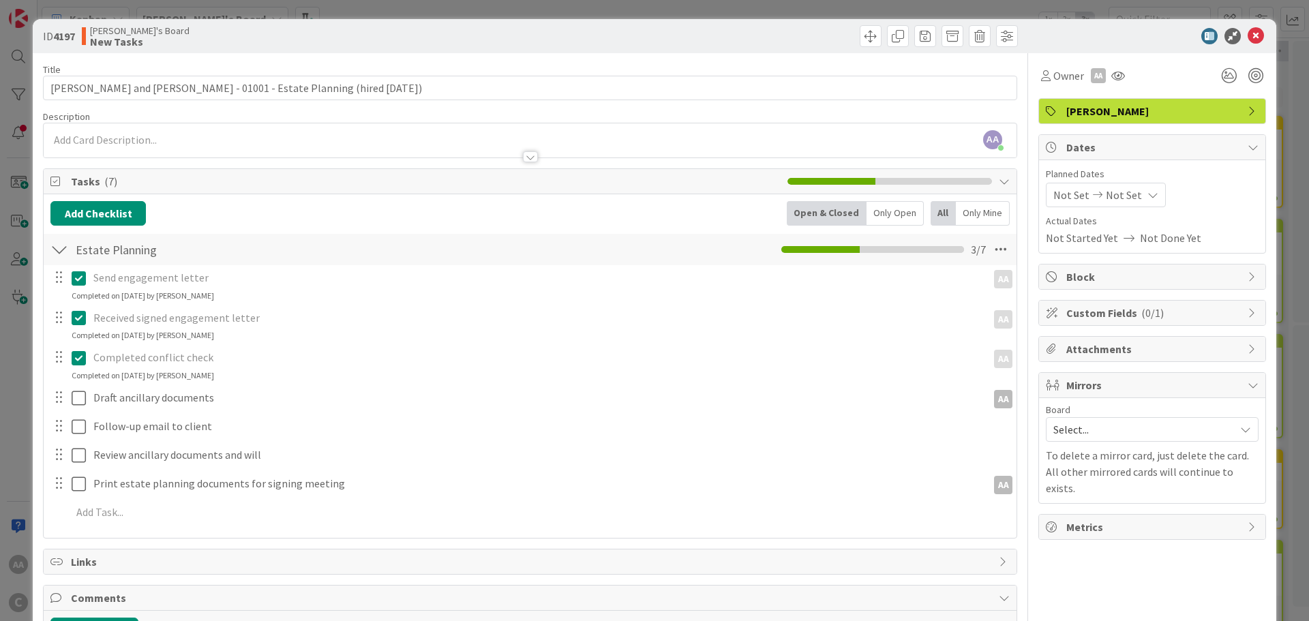
scroll to position [130, 0]
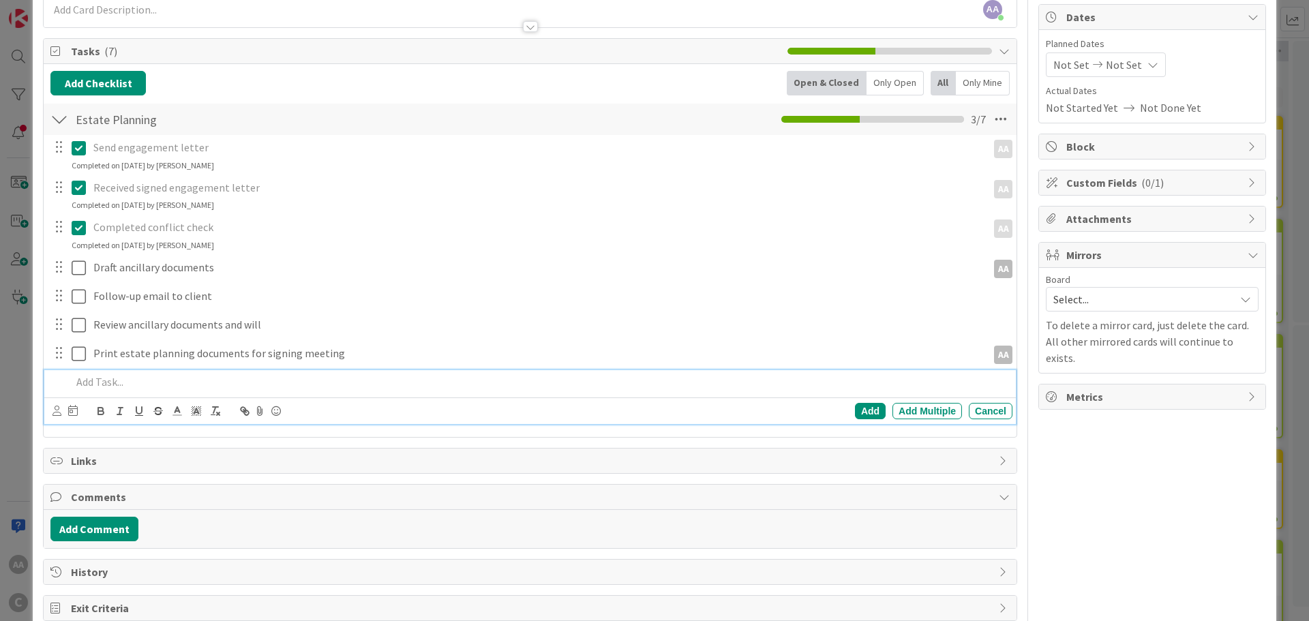
click at [128, 380] on p at bounding box center [539, 382] width 935 height 16
click at [863, 414] on div "Add" at bounding box center [870, 411] width 31 height 16
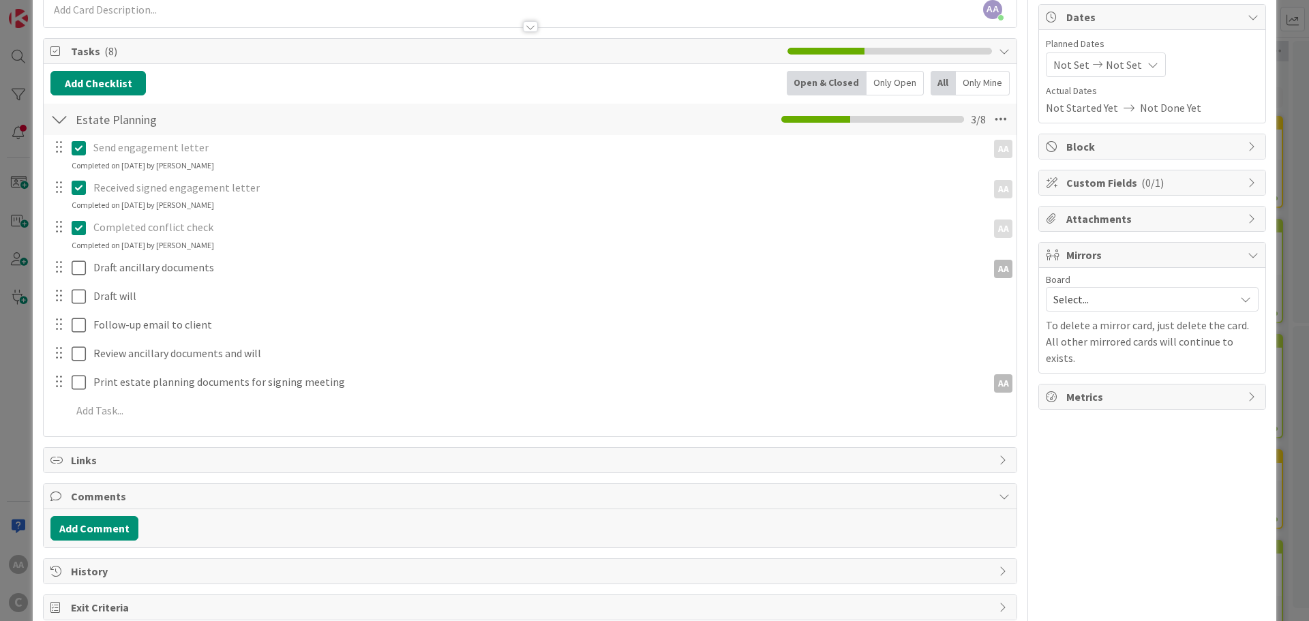
scroll to position [0, 0]
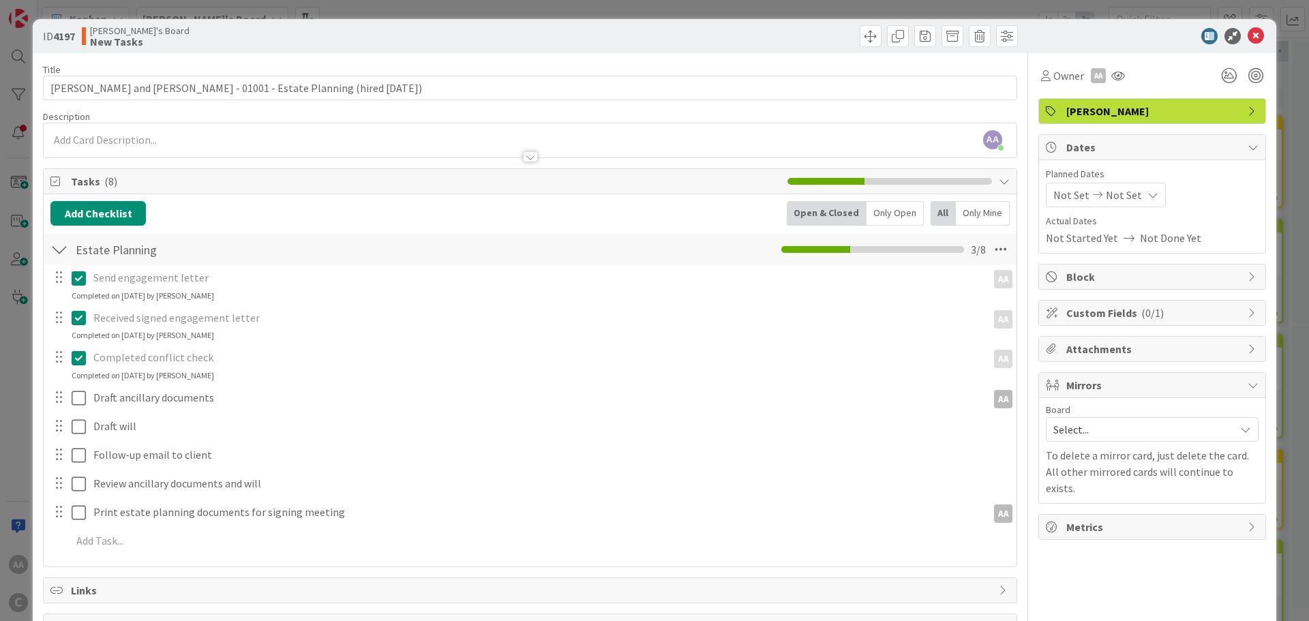
click at [1083, 438] on span "Select..." at bounding box center [1140, 429] width 175 height 19
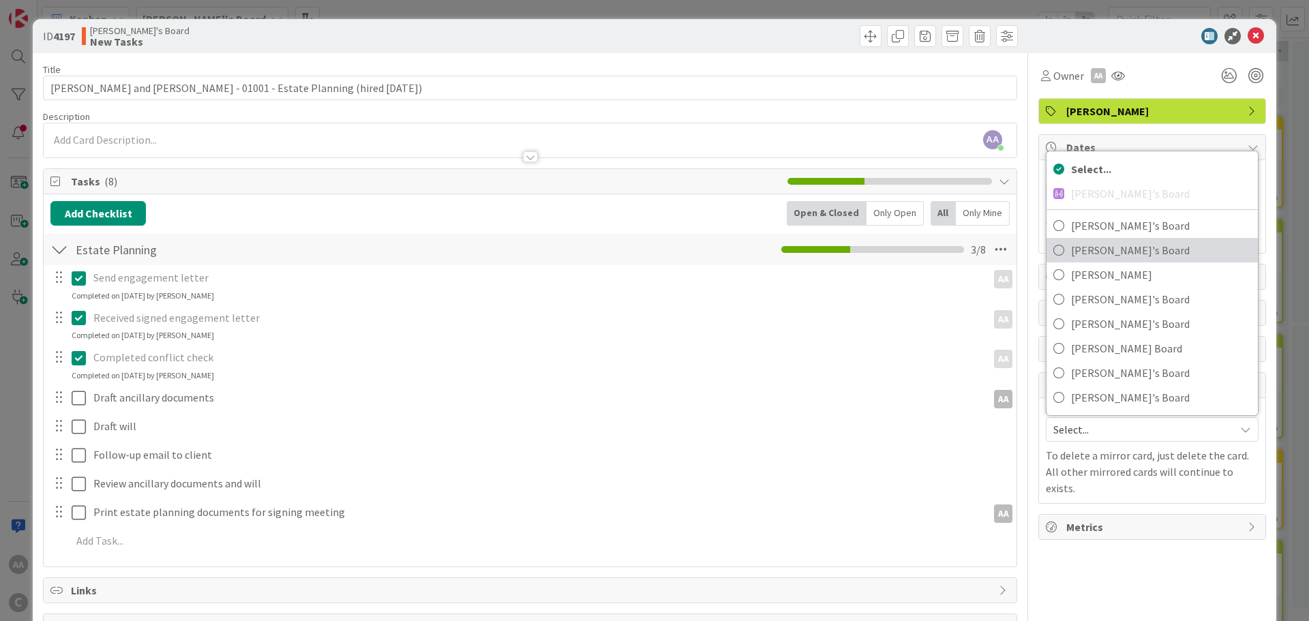
click at [1075, 245] on span "[PERSON_NAME]'s Board" at bounding box center [1161, 250] width 180 height 20
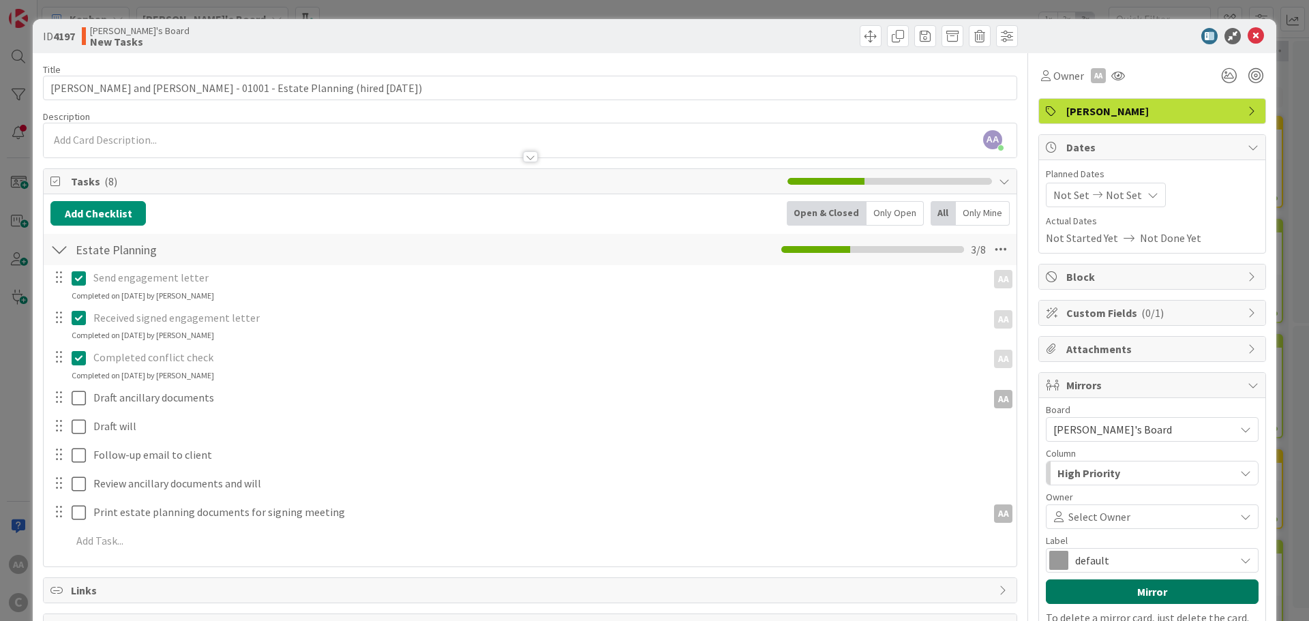
click at [1141, 590] on button "Mirror" at bounding box center [1152, 592] width 213 height 25
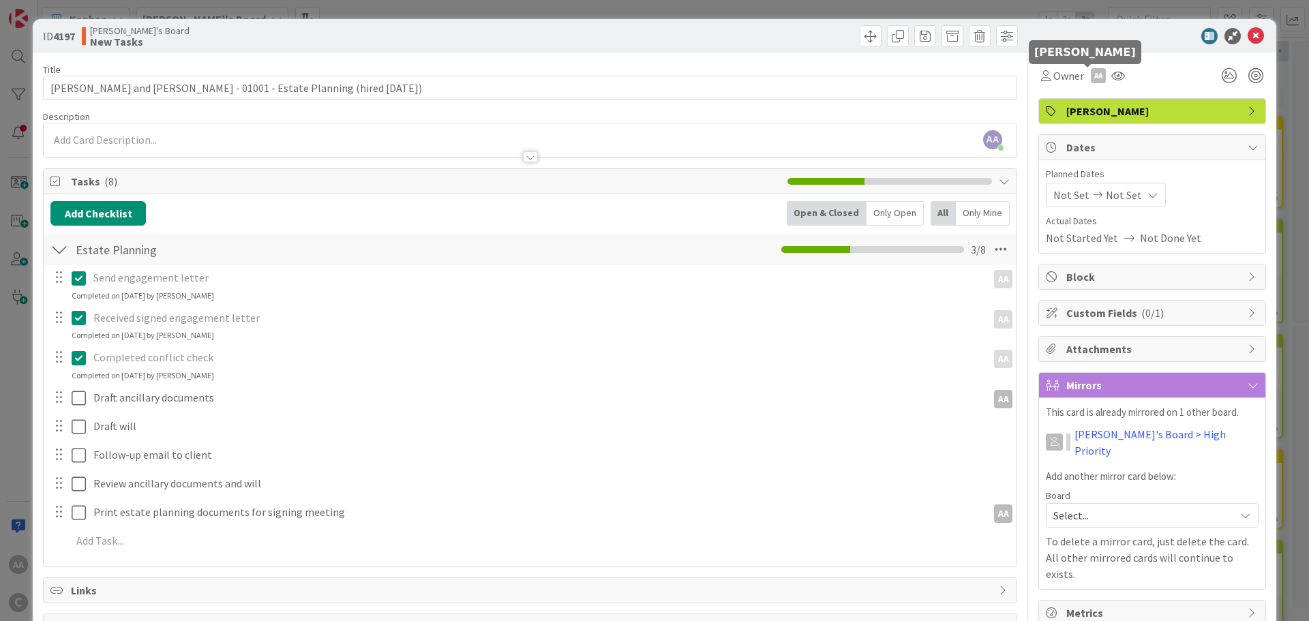
click at [1091, 79] on div "AA" at bounding box center [1098, 75] width 15 height 15
click at [1121, 89] on div "Owner AA Remove Set as owner [PERSON_NAME] Dates Planned Dates Not Set Not Set …" at bounding box center [1152, 402] width 228 height 698
click at [1067, 78] on span "Owner" at bounding box center [1068, 76] width 31 height 16
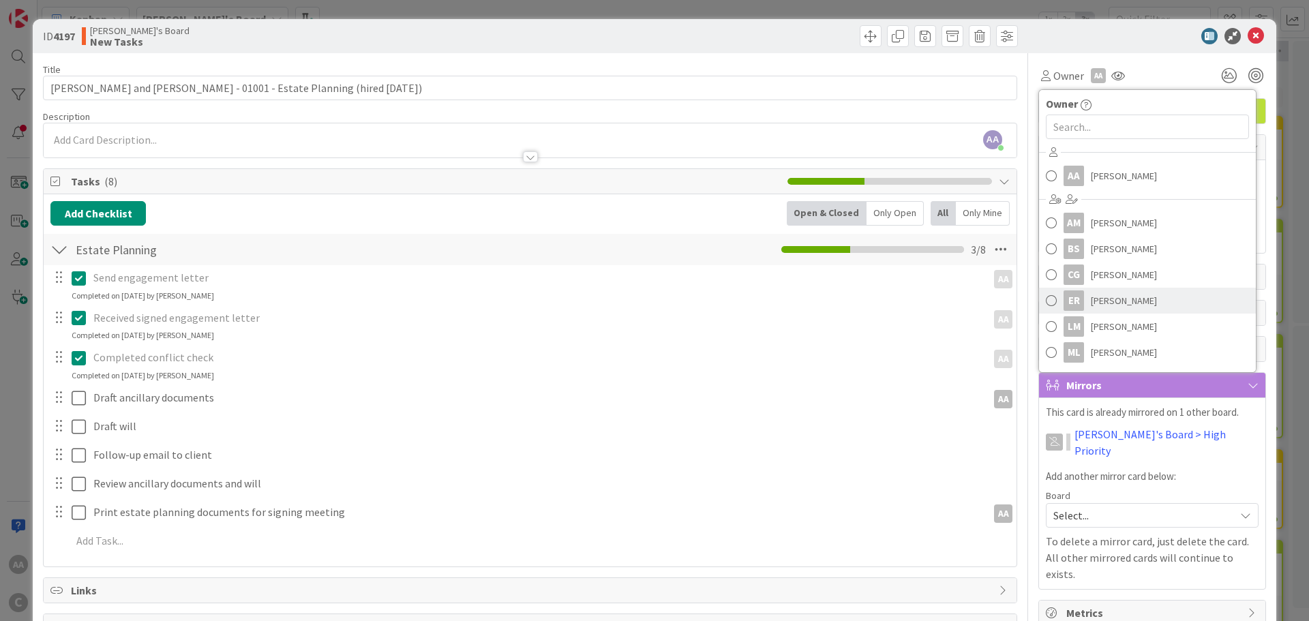
click at [1108, 311] on link "ER [PERSON_NAME]" at bounding box center [1147, 301] width 217 height 26
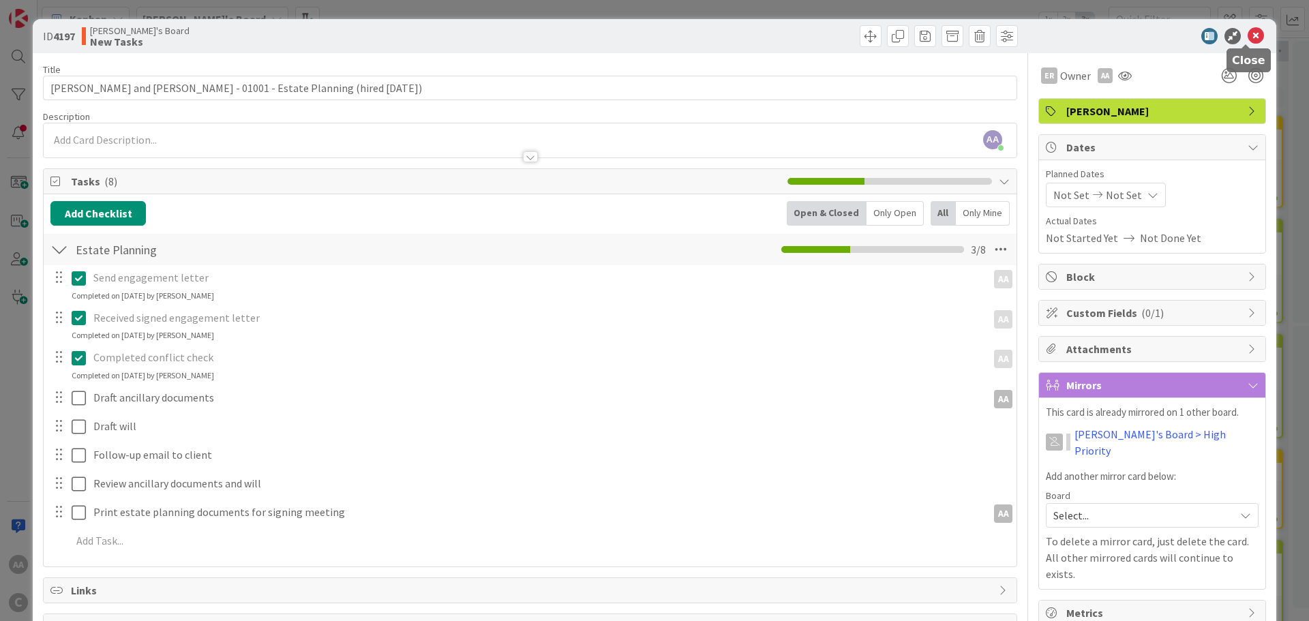
click at [1248, 36] on icon at bounding box center [1256, 36] width 16 height 16
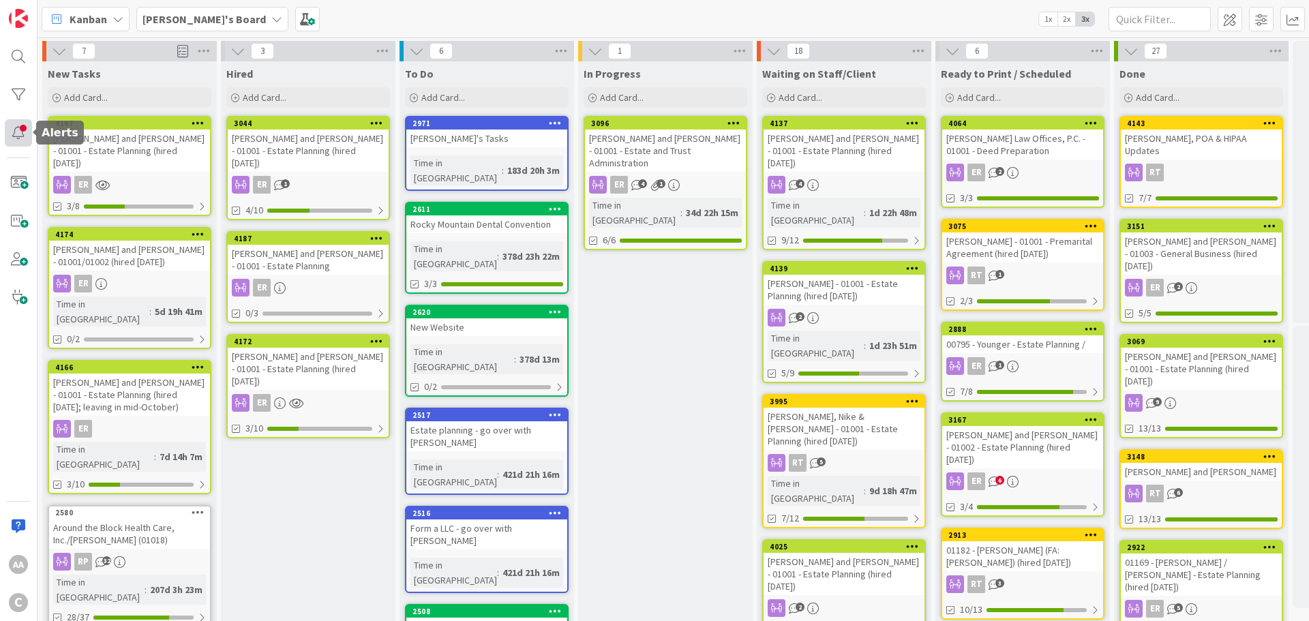
click at [18, 130] on div at bounding box center [18, 132] width 27 height 27
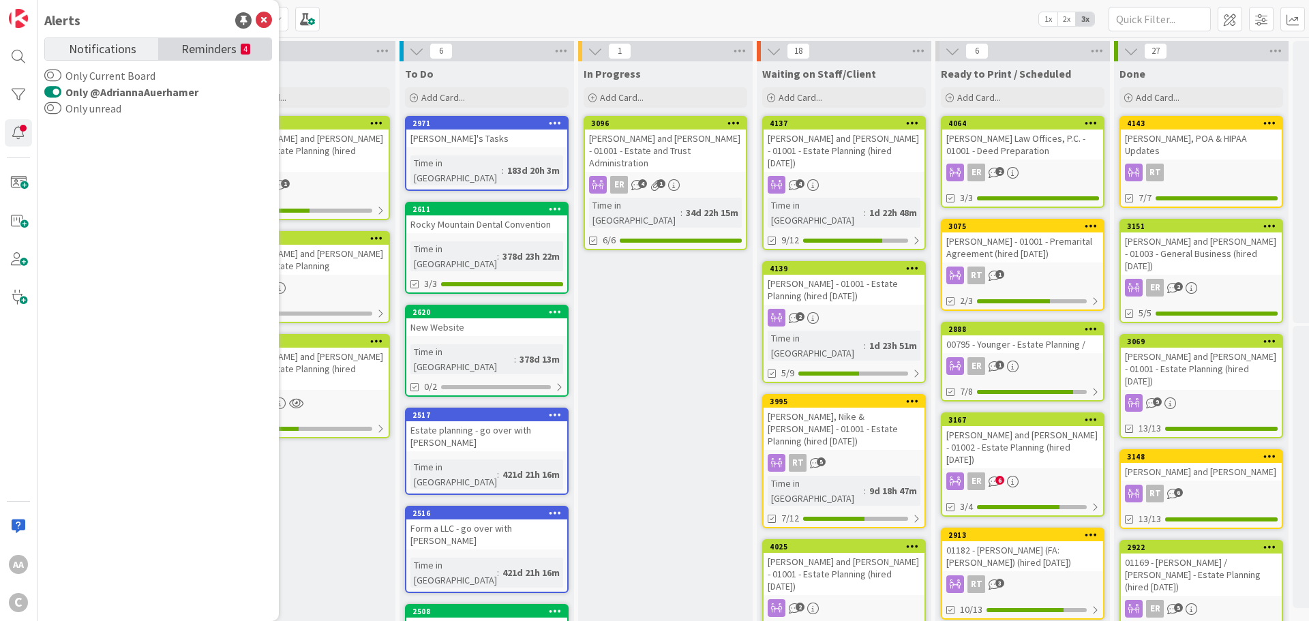
click at [214, 46] on span "Reminders" at bounding box center [208, 47] width 55 height 19
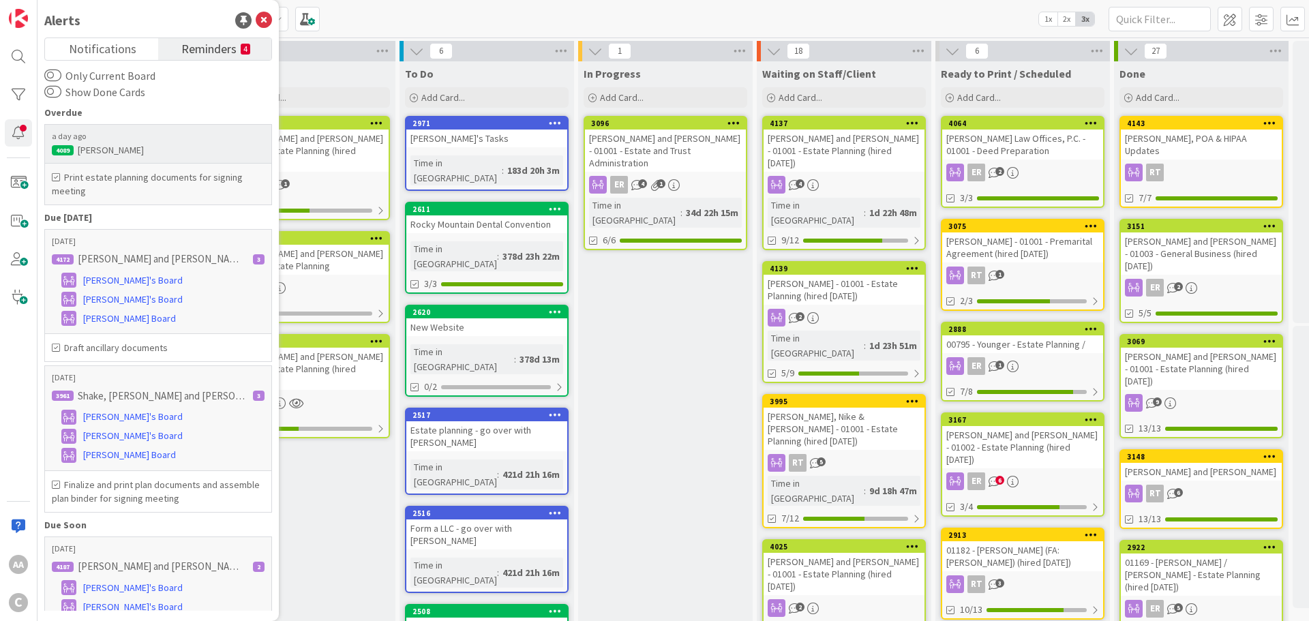
click at [203, 183] on h6 "Print estate planning documents for signing meeting" at bounding box center [158, 183] width 213 height 27
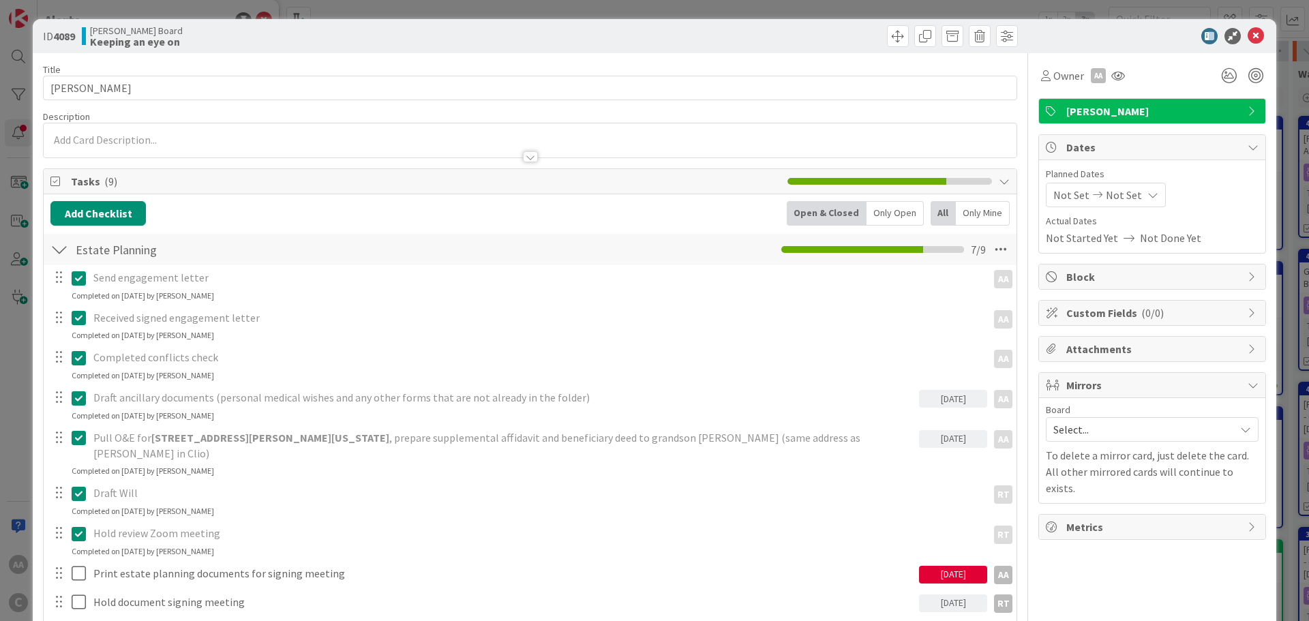
scroll to position [197, 0]
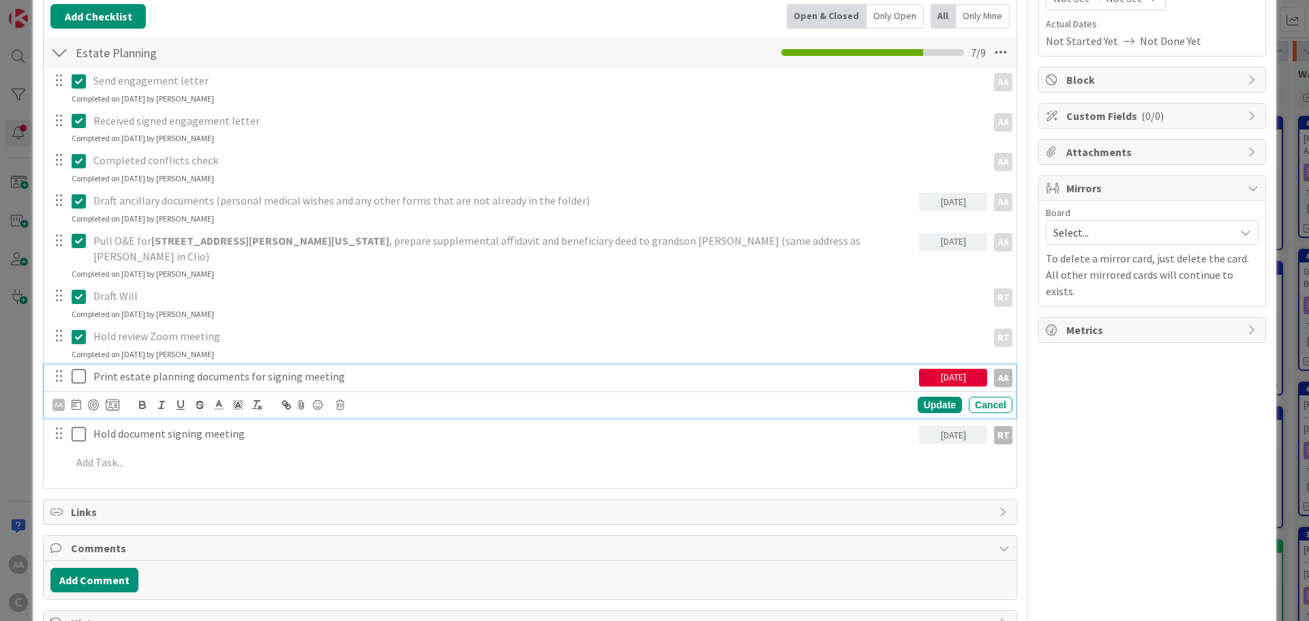
click at [79, 368] on icon at bounding box center [79, 376] width 14 height 16
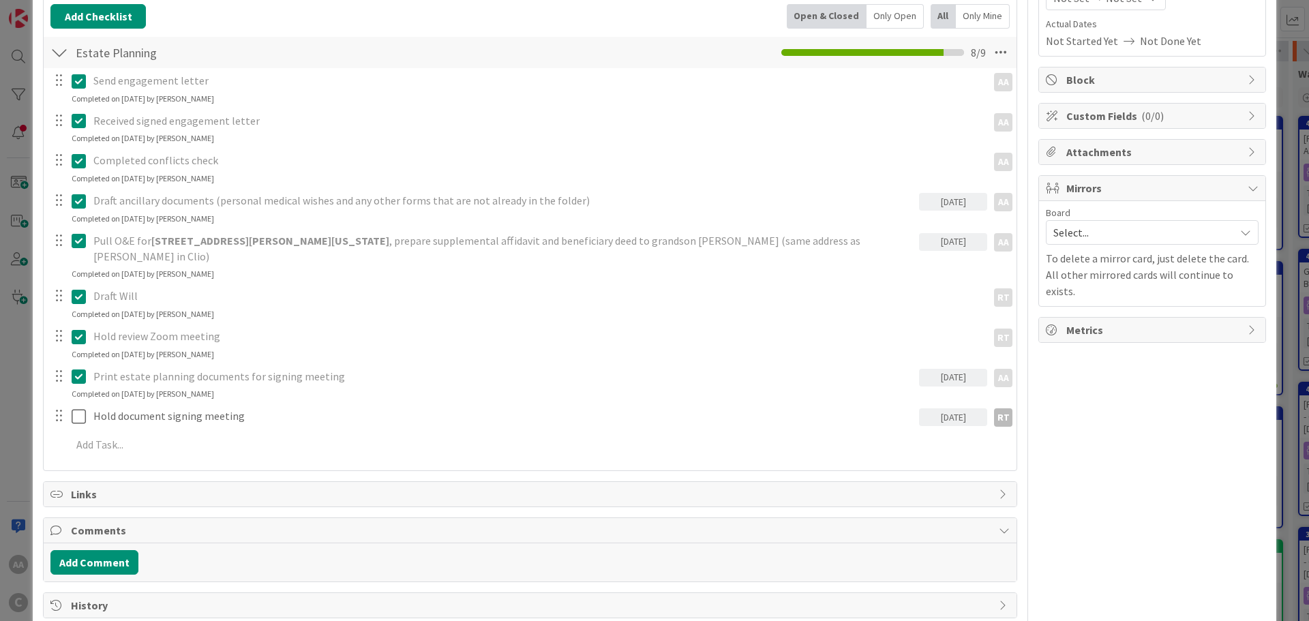
scroll to position [129, 0]
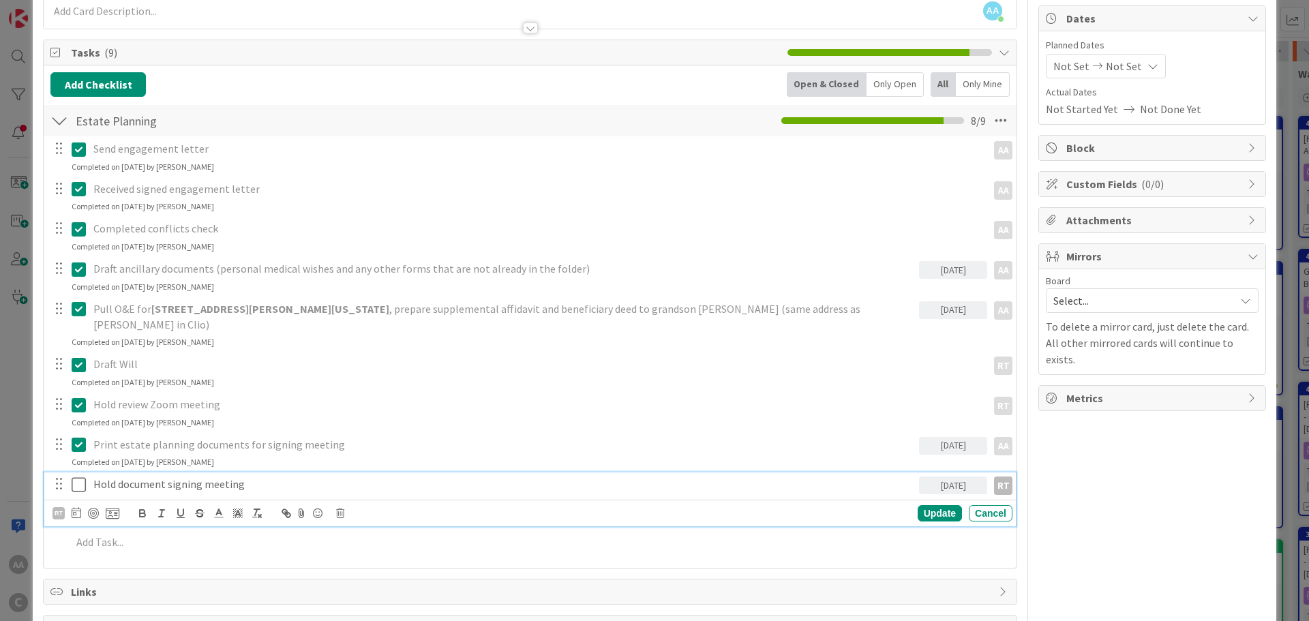
click at [78, 477] on icon at bounding box center [79, 485] width 14 height 16
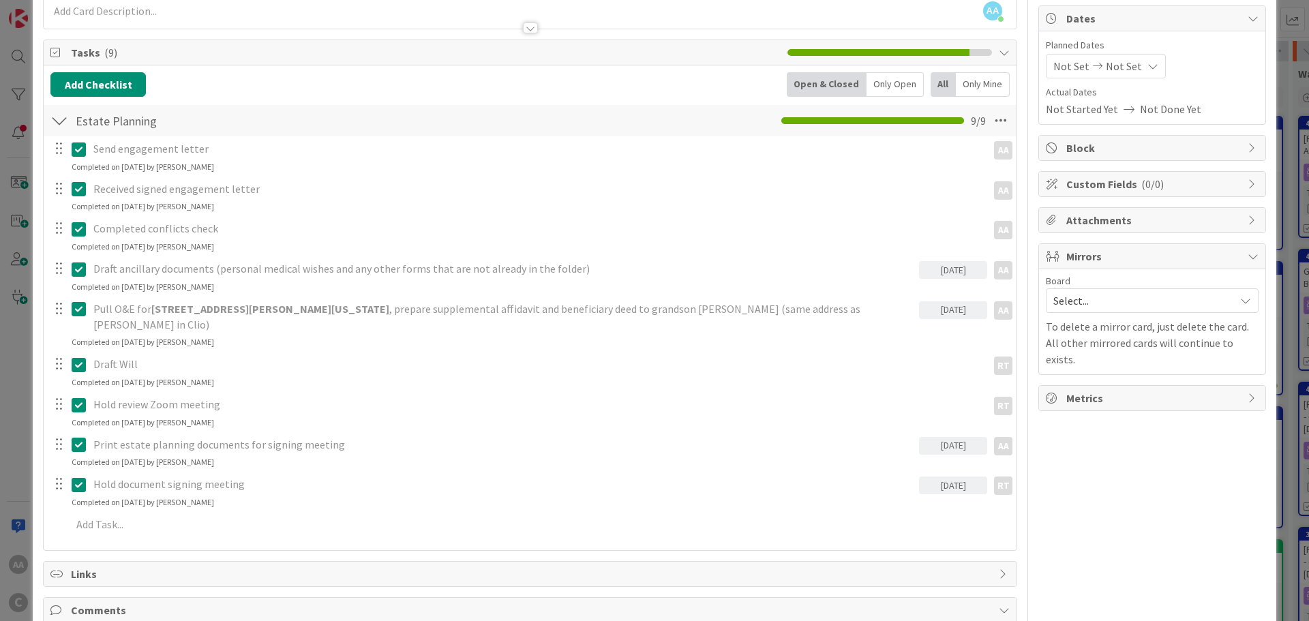
scroll to position [0, 0]
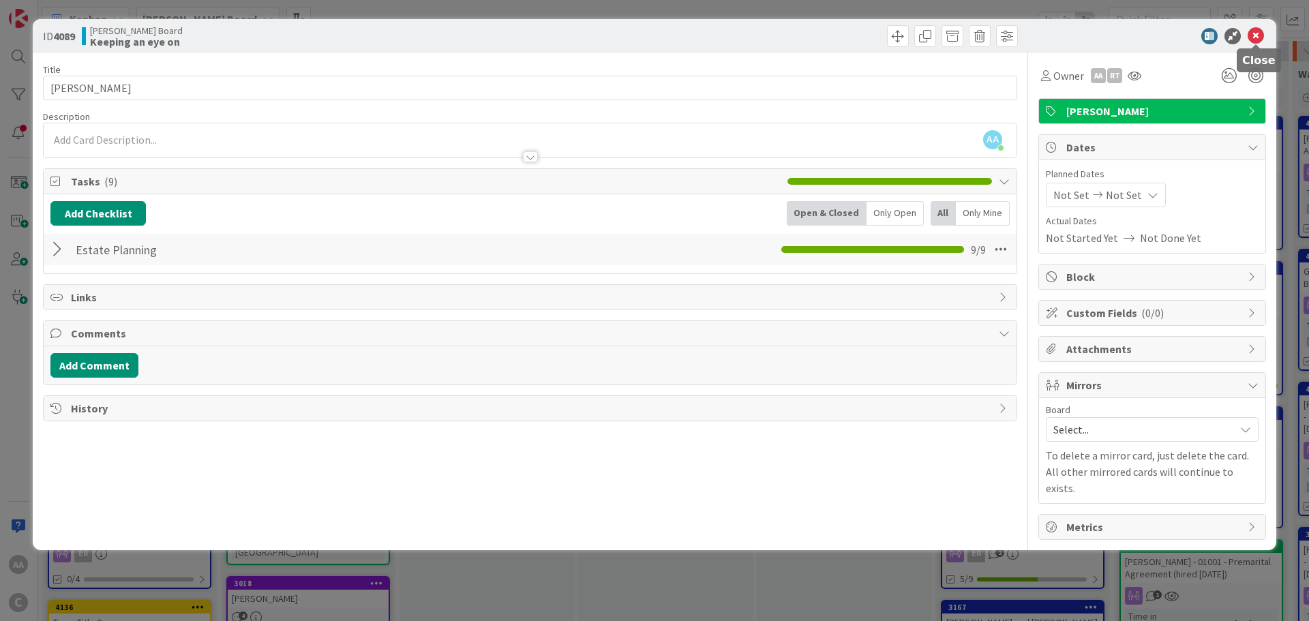
click at [1251, 33] on icon at bounding box center [1256, 36] width 16 height 16
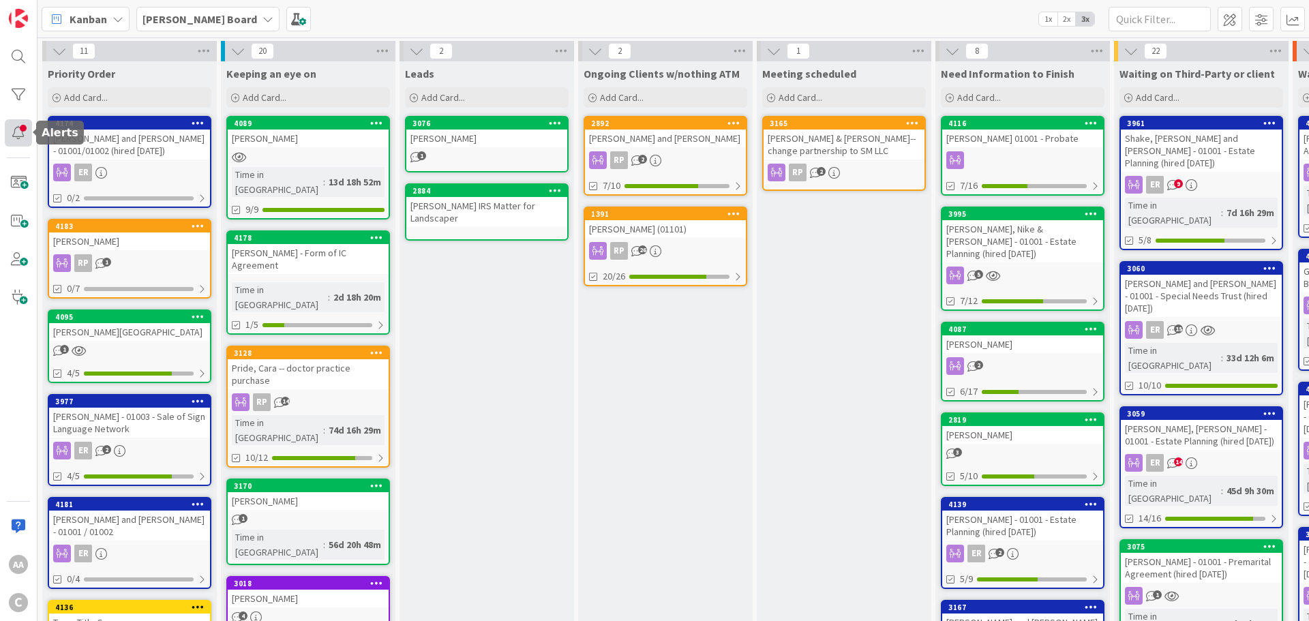
click at [12, 129] on div at bounding box center [18, 132] width 27 height 27
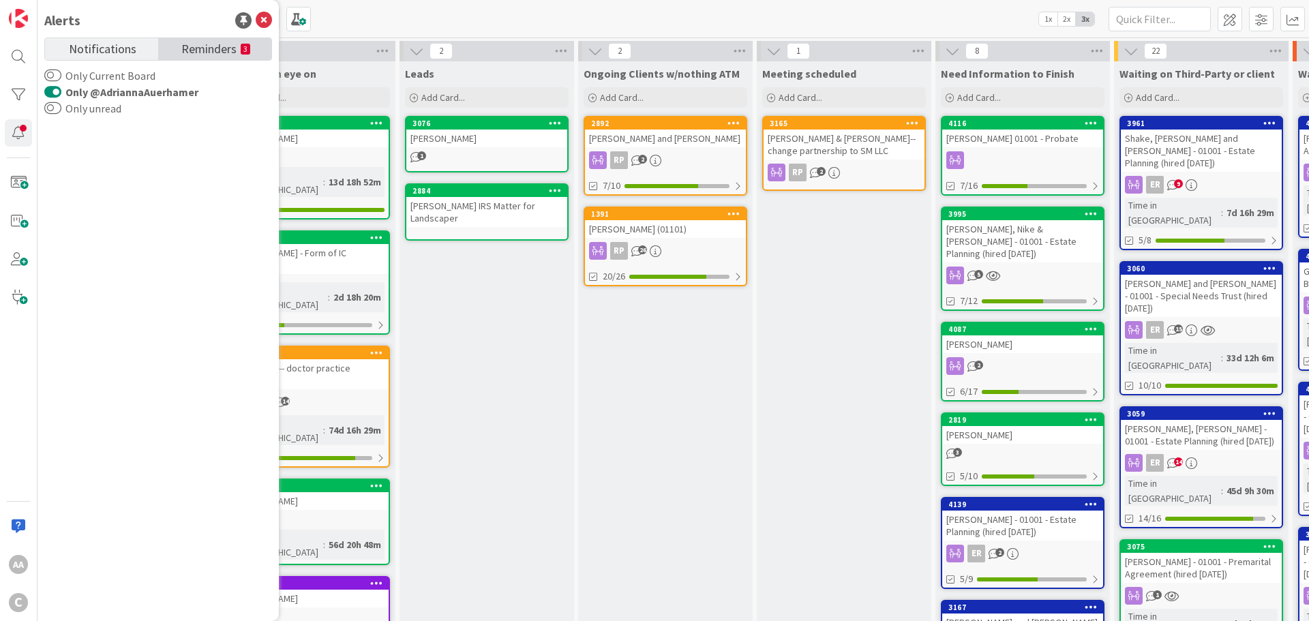
click at [205, 54] on span "Reminders" at bounding box center [208, 47] width 55 height 19
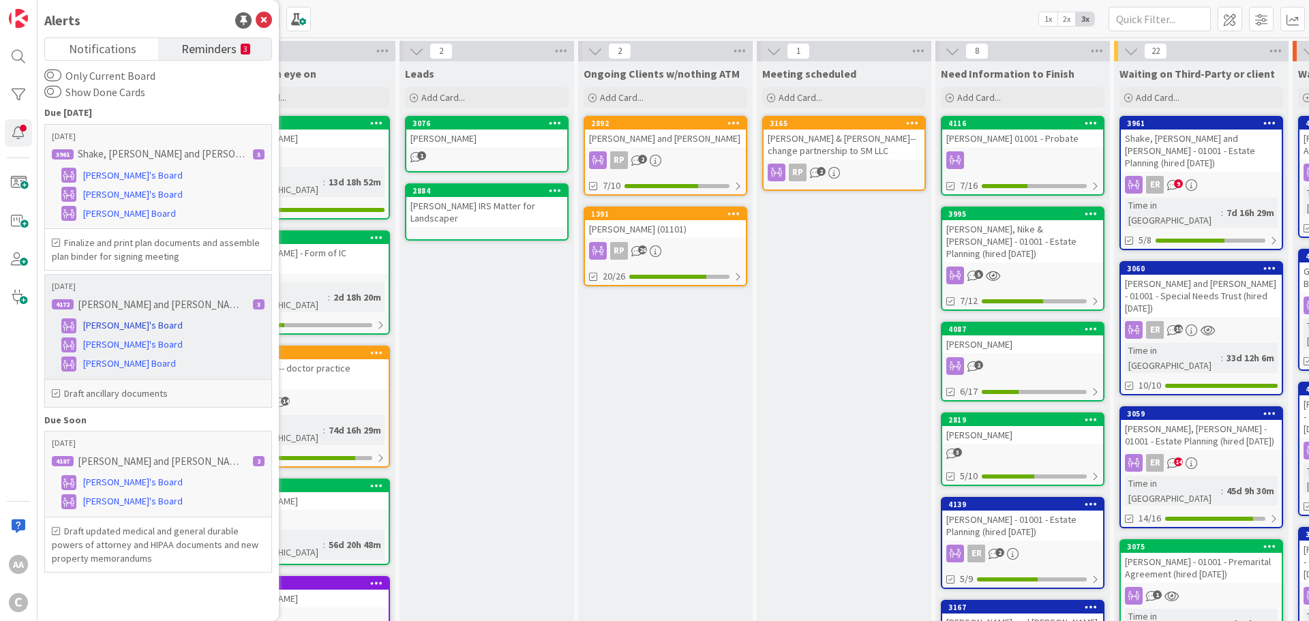
click at [107, 325] on span "[PERSON_NAME]'s Board" at bounding box center [133, 325] width 100 height 14
